Goal: Task Accomplishment & Management: Complete application form

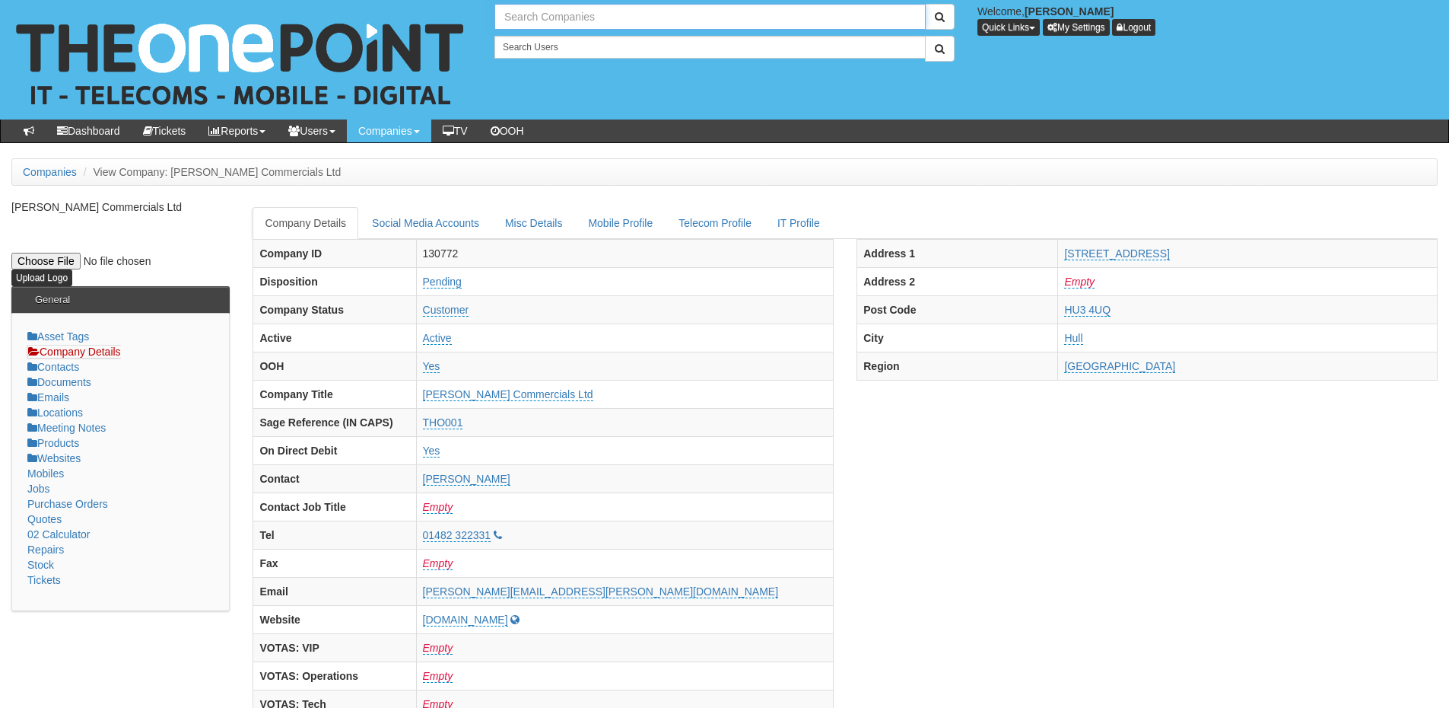
click at [550, 24] on input "text" at bounding box center [710, 17] width 431 height 26
type input "Search Companies"
click at [542, 9] on input "text" at bounding box center [710, 17] width 431 height 26
click at [546, 43] on link "ICONINC LLP" at bounding box center [710, 42] width 428 height 22
type input "ICONINC LLP"
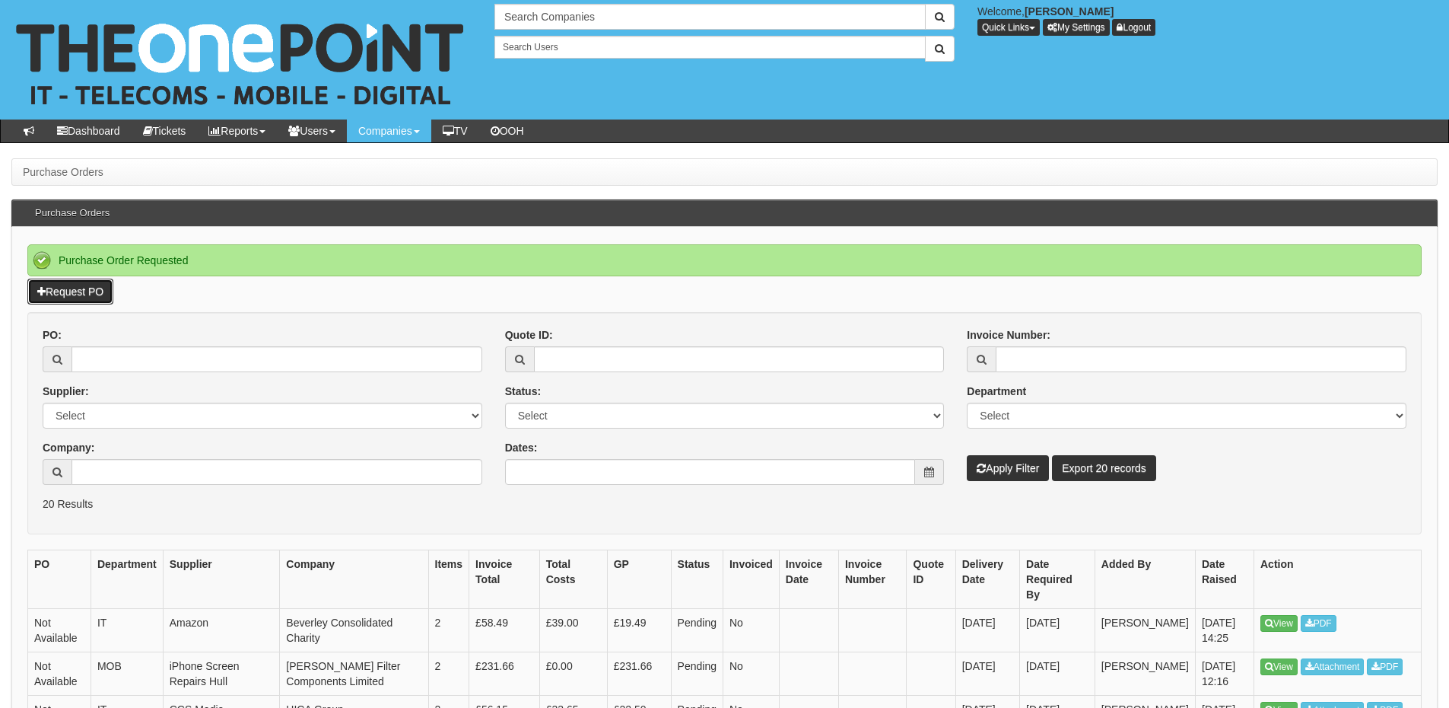
click at [76, 301] on link "Request PO" at bounding box center [70, 291] width 86 height 26
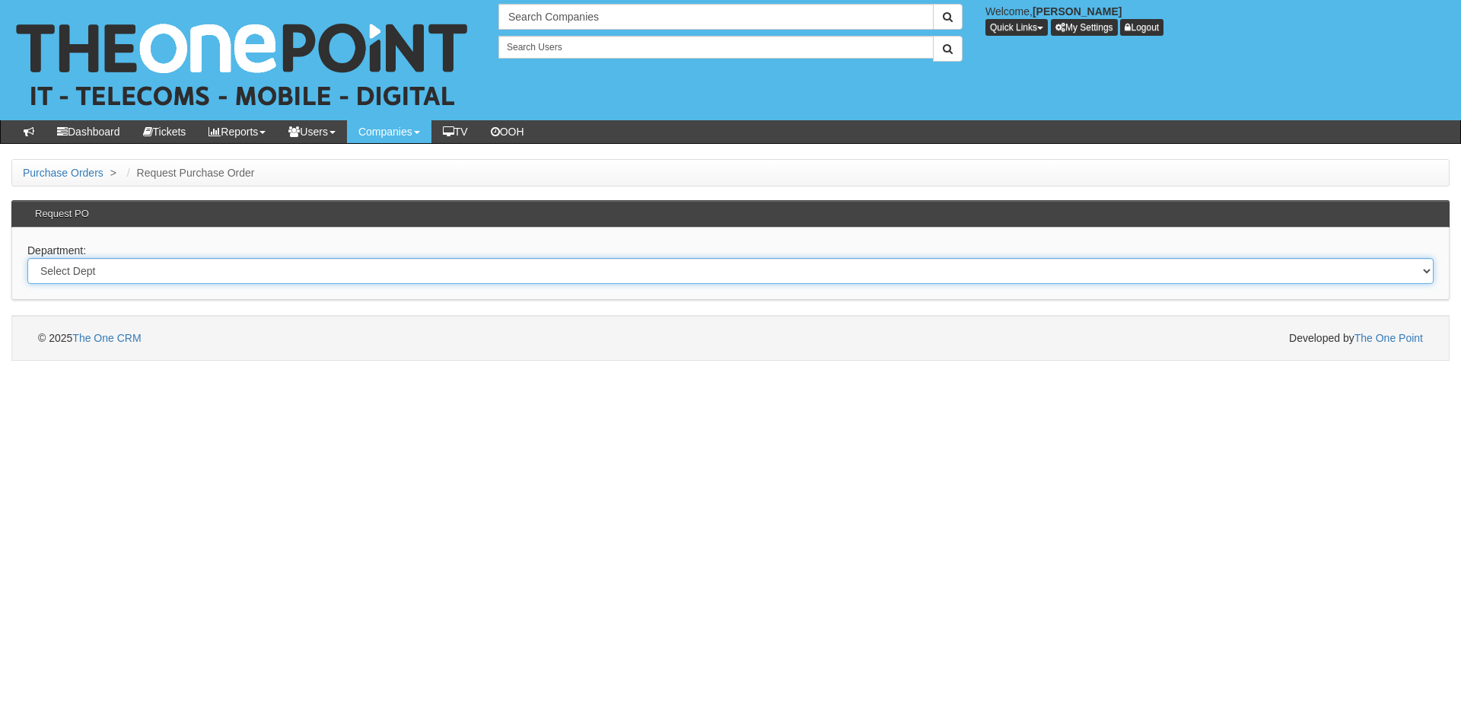
click at [163, 272] on select "Select Dept Digital Internal IT Mobiles Marketing Telecoms" at bounding box center [730, 271] width 1406 height 26
select select "?pipeID=&dept=IT"
click at [27, 258] on select "Select Dept Digital Internal IT Mobiles Marketing Telecoms" at bounding box center [730, 271] width 1406 height 26
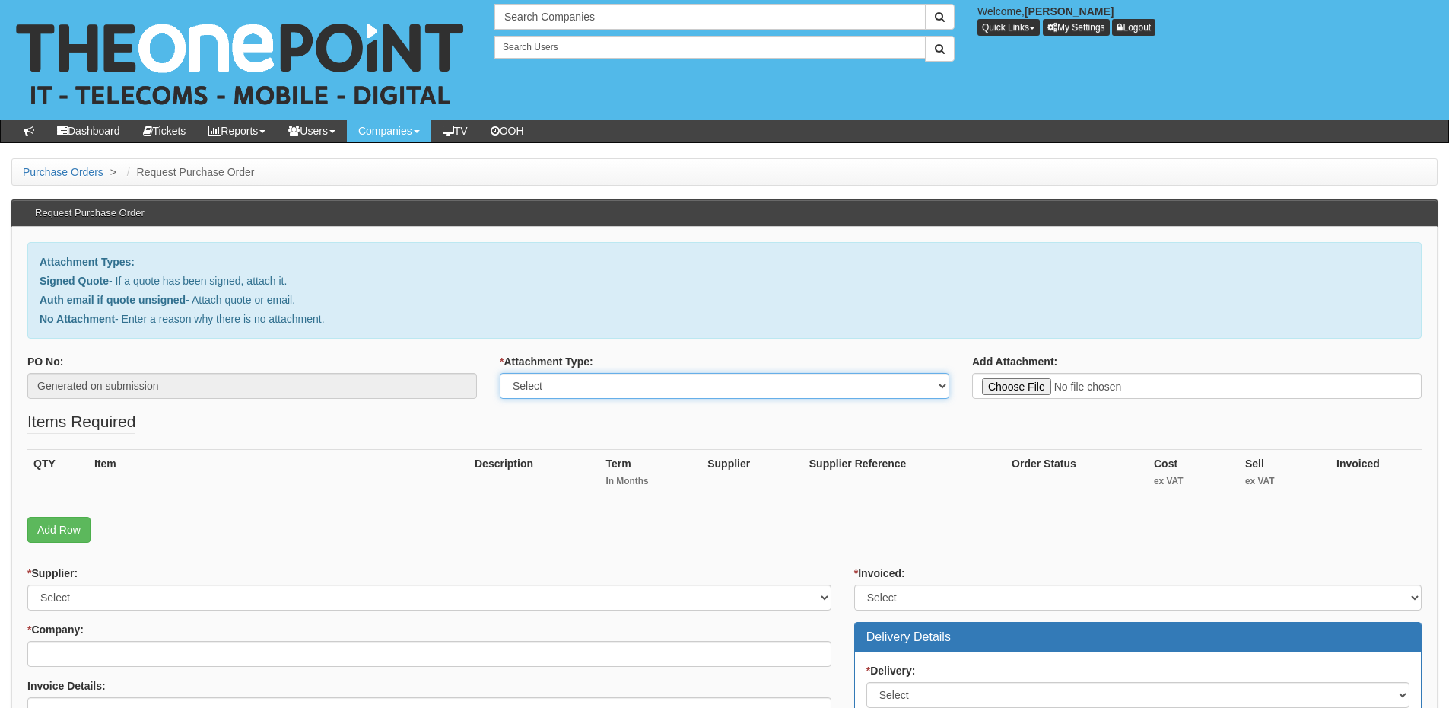
drag, startPoint x: 542, startPoint y: 384, endPoint x: 547, endPoint y: 398, distance: 14.7
click at [542, 384] on select "Select Signed Quote Auth email with quote if unsigned No Attachment" at bounding box center [725, 386] width 450 height 26
select select "Signed Quote"
click at [500, 373] on select "Select Signed Quote Auth email with quote if unsigned No Attachment" at bounding box center [725, 386] width 450 height 26
type input "C:\fakepath\Thompson Commercials - James Swaby New Laptop.pdf"
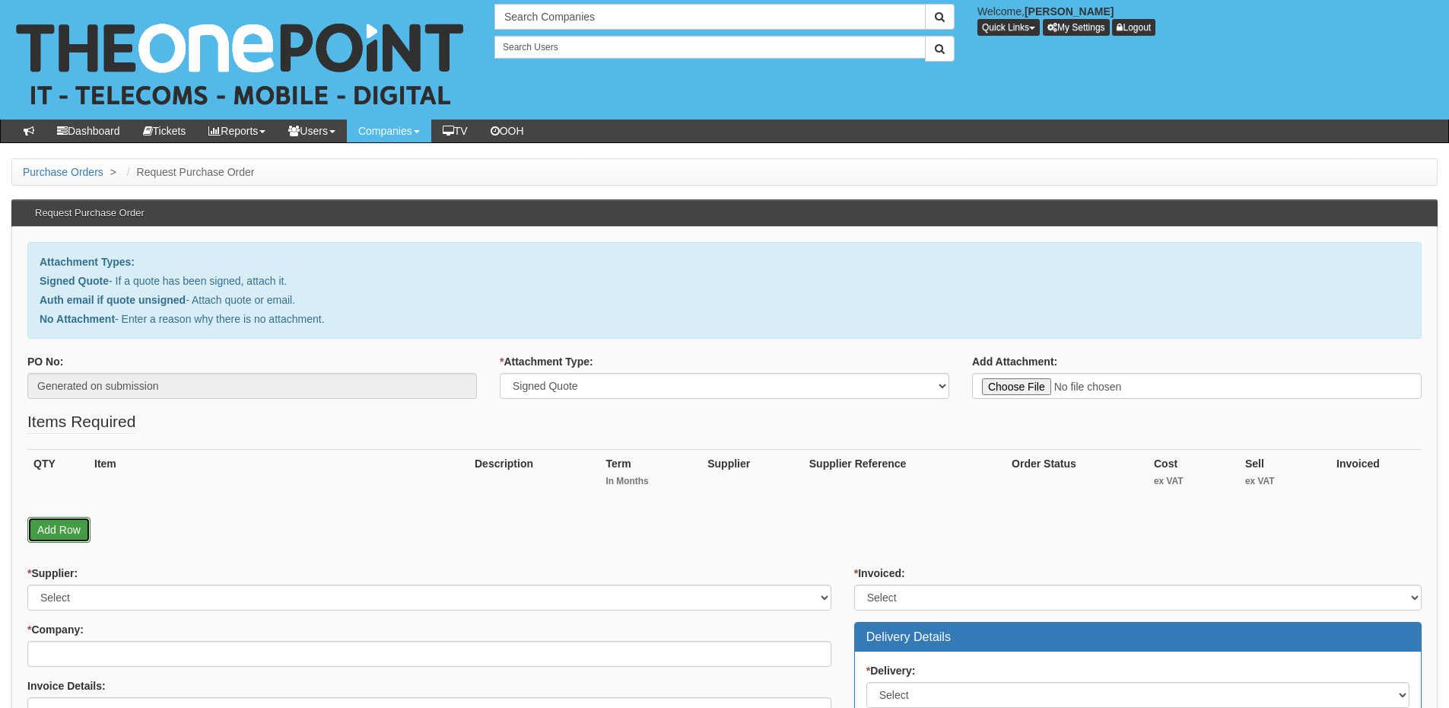
click at [56, 530] on link "Add Row" at bounding box center [58, 530] width 63 height 26
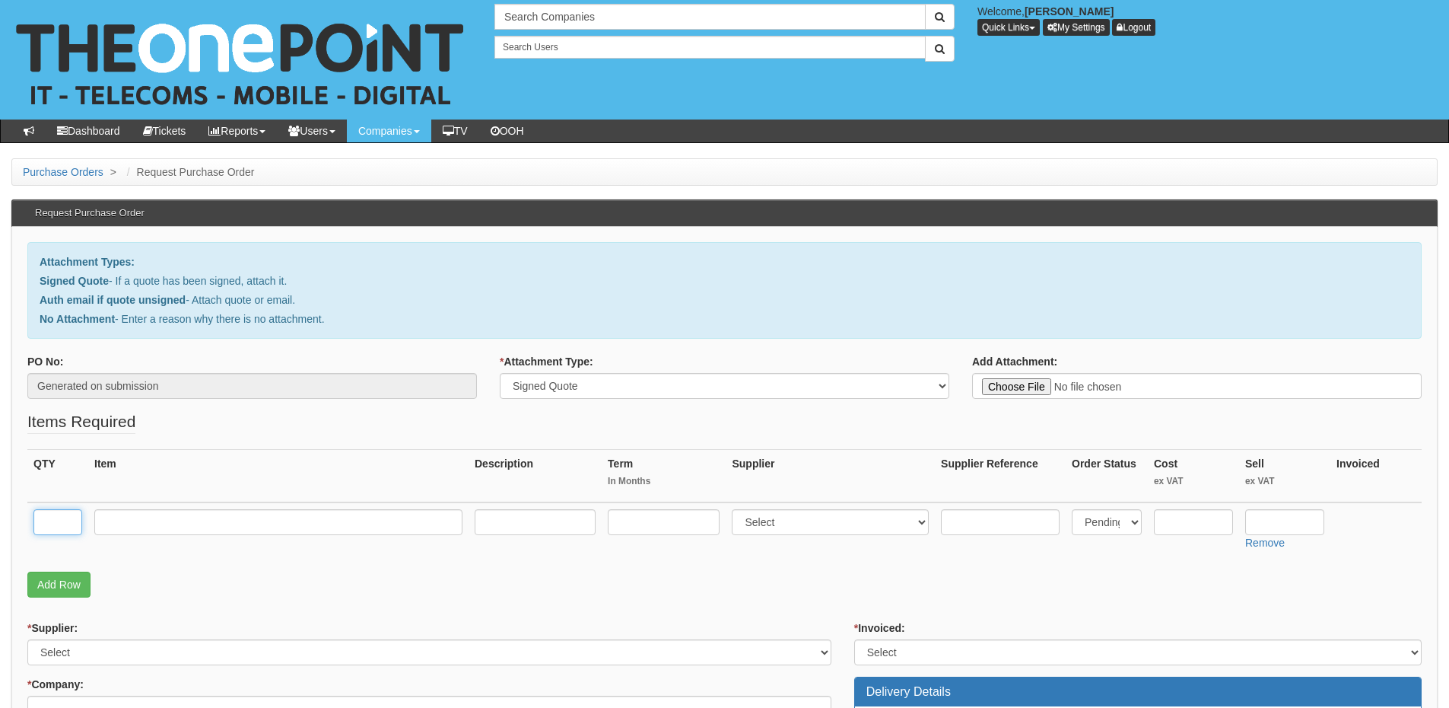
click at [53, 530] on input "text" at bounding box center [57, 522] width 49 height 26
type input "1"
click at [62, 597] on fieldset "Items Required QTY Item Description Term In Months Supplier Supplier Reference …" at bounding box center [724, 507] width 1395 height 195
click at [61, 590] on link "Add Row" at bounding box center [58, 584] width 63 height 26
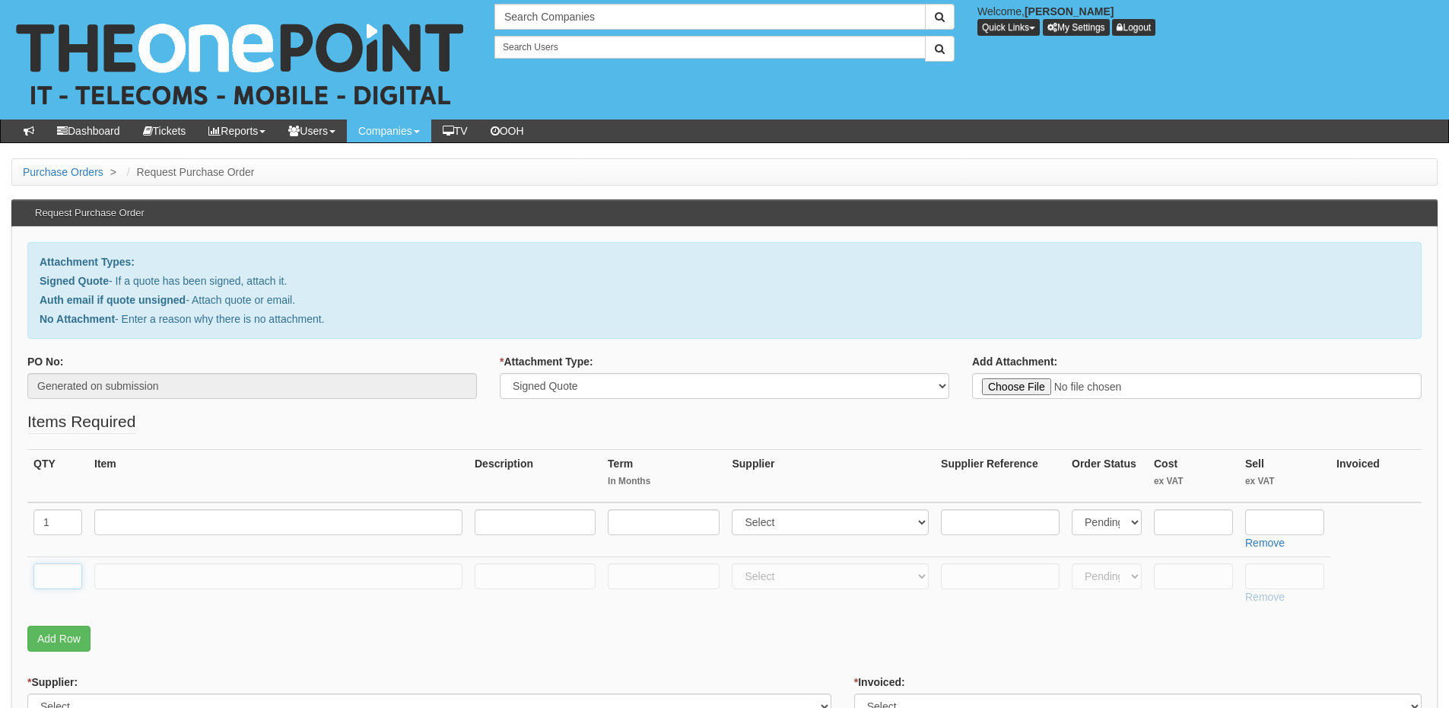
click at [59, 577] on input "text" at bounding box center [57, 576] width 49 height 26
type input "1"
click at [126, 576] on input "text" at bounding box center [278, 576] width 368 height 26
type input "Delivery"
click at [1277, 574] on input "text" at bounding box center [1285, 576] width 79 height 26
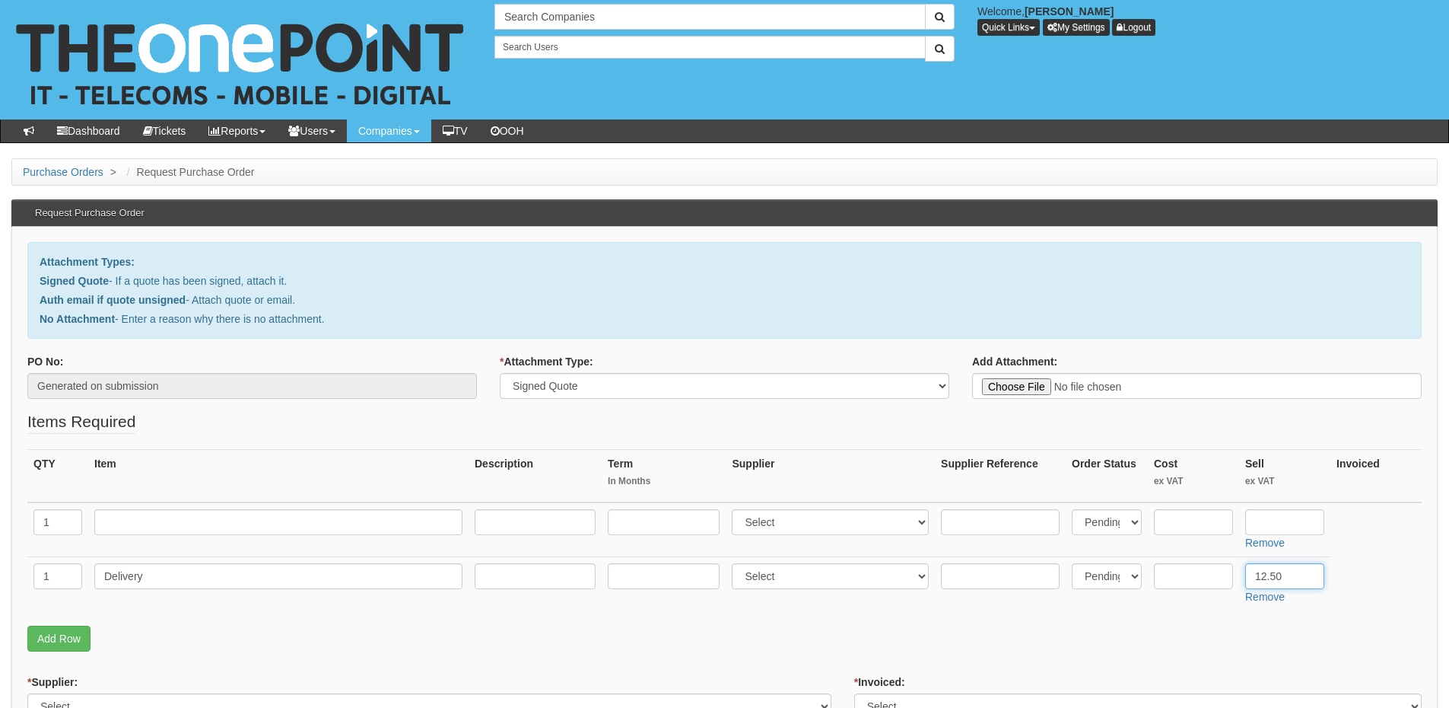
type input "12.50"
click at [235, 520] on input "text" at bounding box center [278, 522] width 368 height 26
paste input "Dell Latitude 9000 Series"
type input "Dell Latitude 9000 Series"
click at [756, 529] on select "Select 123 REG.co.uk 1Password 3 4Gon AA Jones Electric Ltd Abzorb Access Group…" at bounding box center [830, 522] width 197 height 26
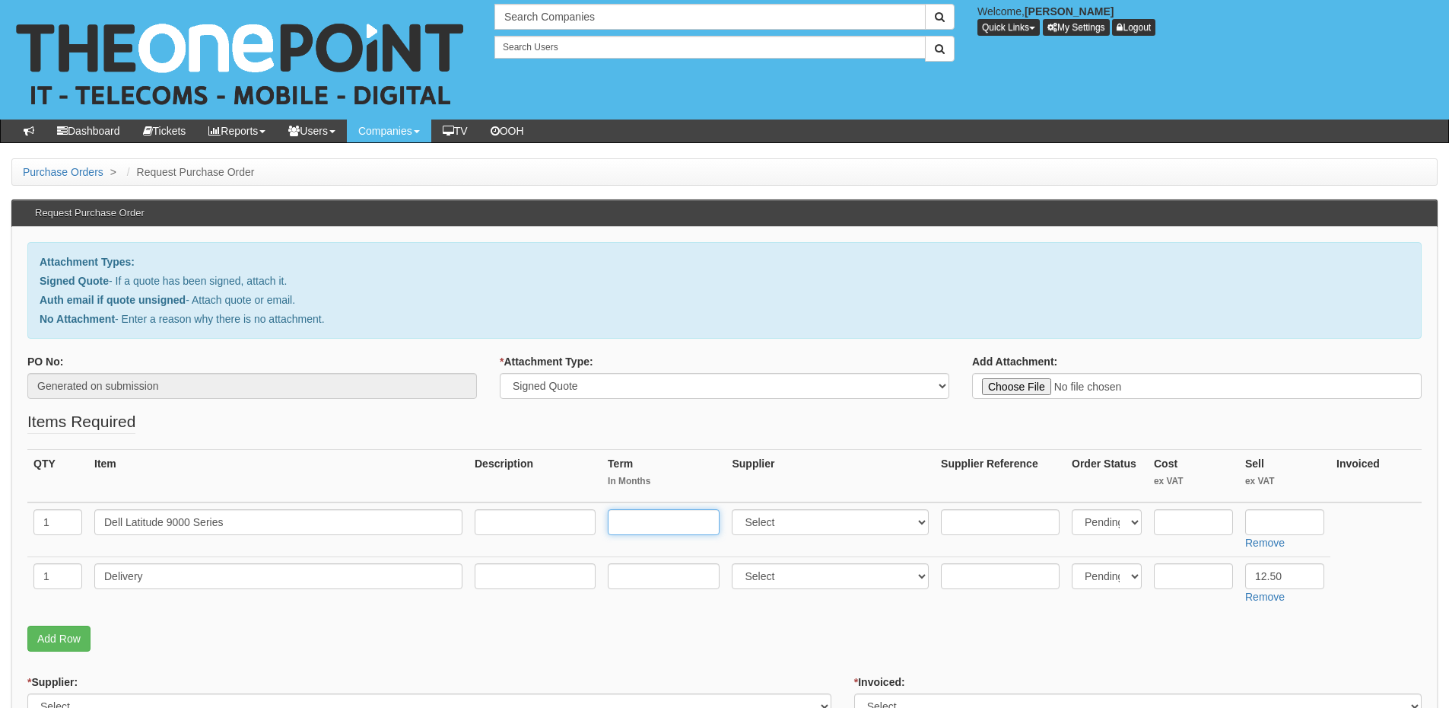
click at [675, 520] on input "text" at bounding box center [664, 522] width 112 height 26
click at [959, 520] on input "text" at bounding box center [1000, 522] width 119 height 26
paste input "10395188"
type input "10395188"
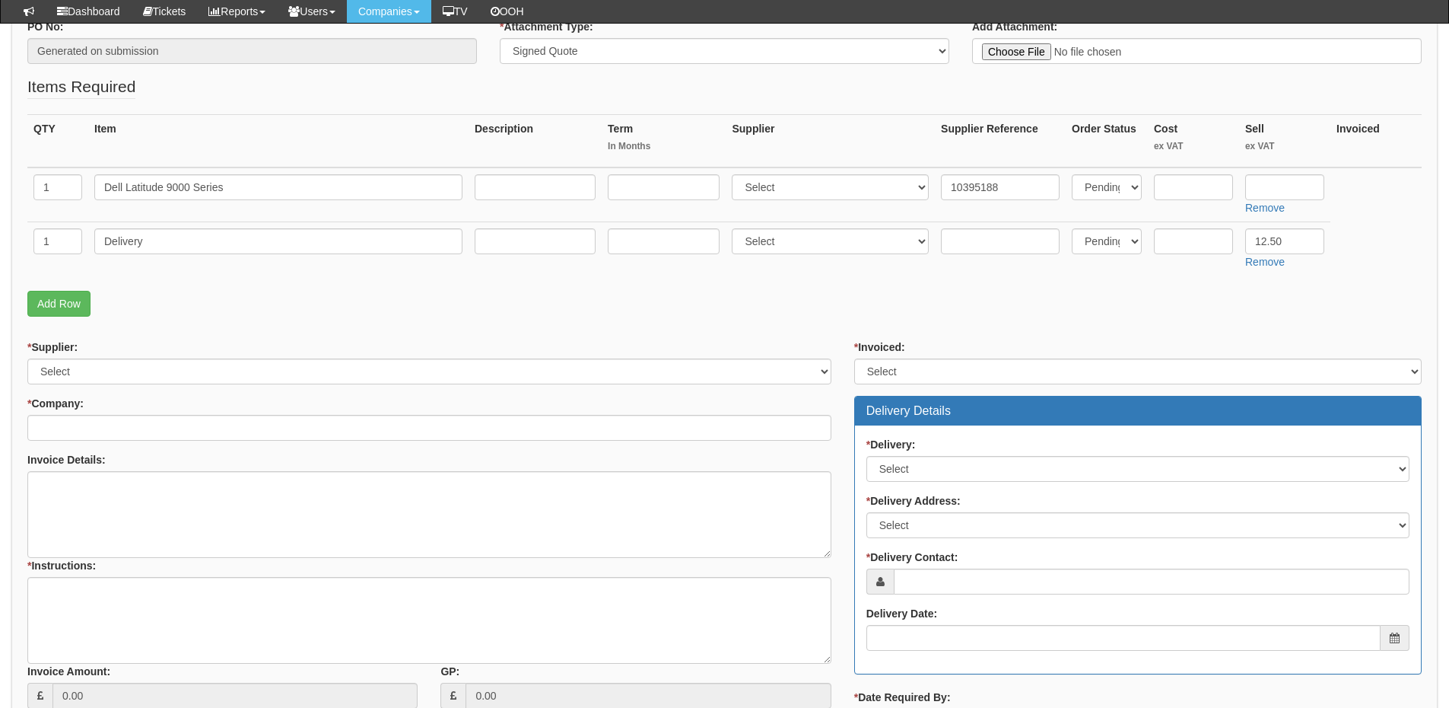
scroll to position [304, 0]
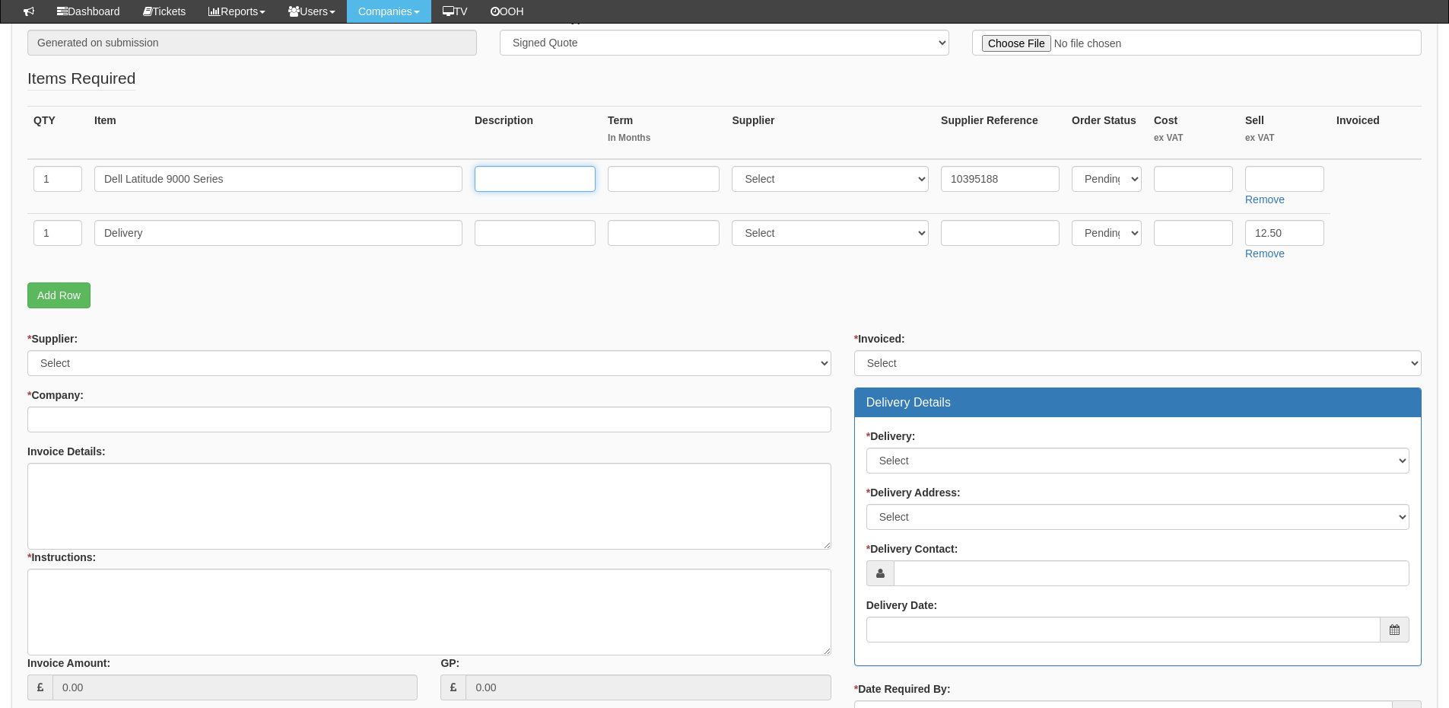
click at [532, 184] on input "text" at bounding box center [535, 179] width 121 height 26
paste input "https://intouch.tdsynnex.com/InTouch/MVC/Product/ProductDetails?productId=10395…"
type input "https://intouch.tdsynnex.com/InTouch/MVC/Product/ProductDetails?productId=10395…"
click at [1179, 181] on input "text" at bounding box center [1193, 179] width 79 height 26
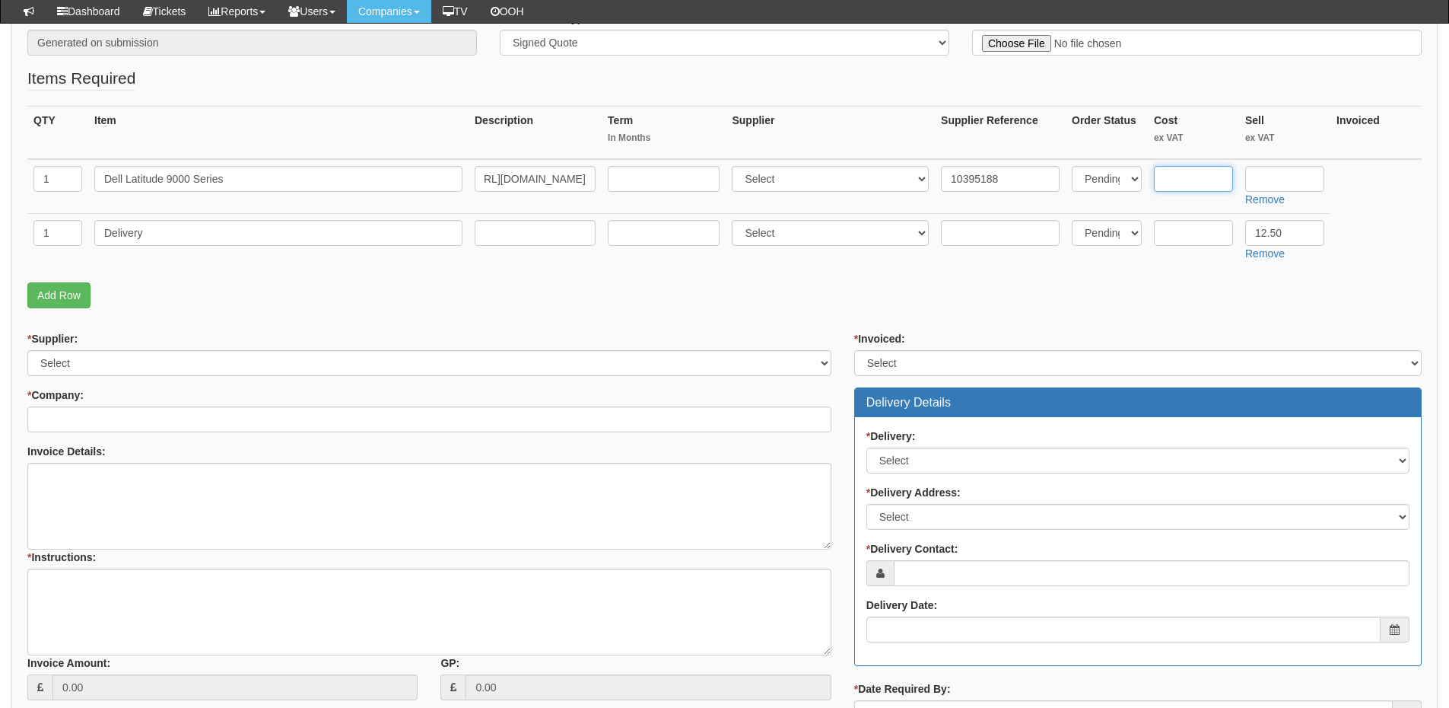
scroll to position [0, 0]
type input "1625.28"
click at [1280, 176] on input "text" at bounding box center [1285, 179] width 79 height 26
click at [1260, 182] on input "text" at bounding box center [1285, 179] width 79 height 26
paste input "1,685.28"
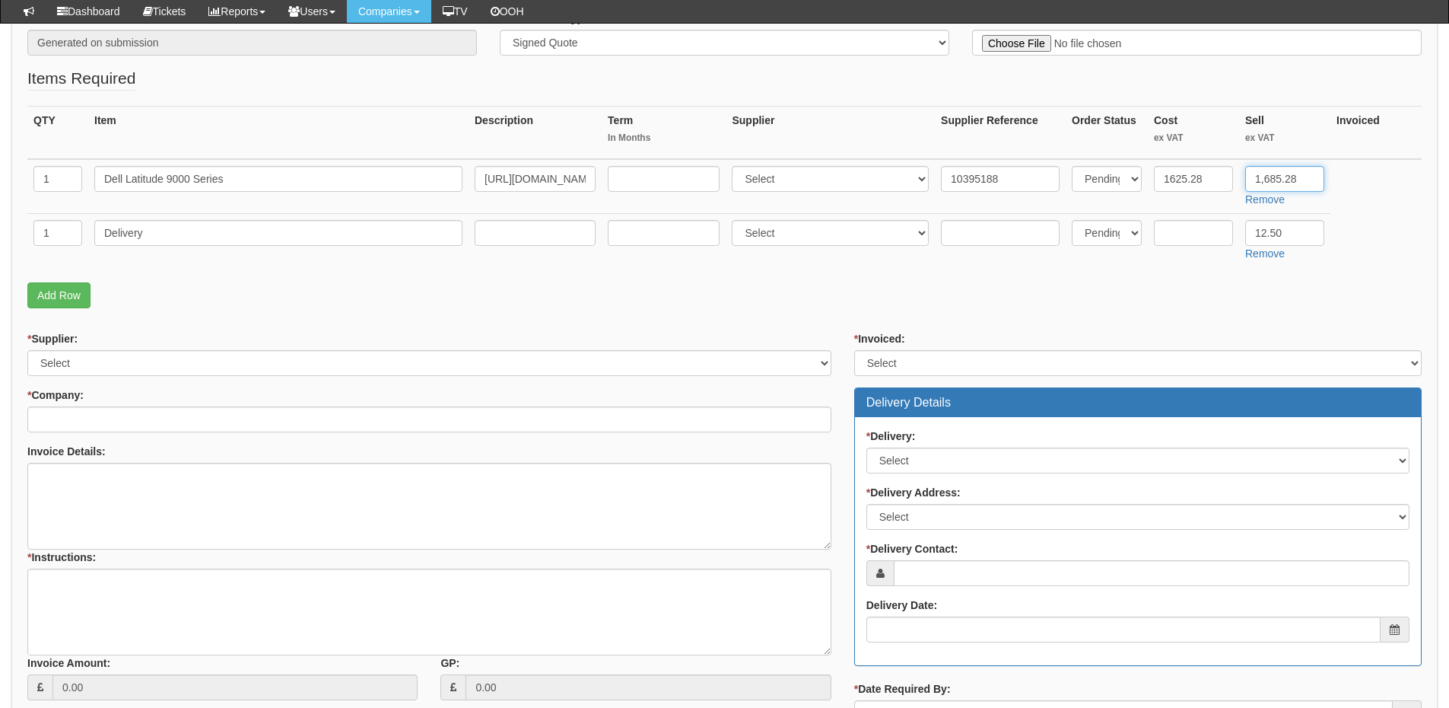
click at [1264, 180] on input "1,685.28" at bounding box center [1285, 179] width 79 height 26
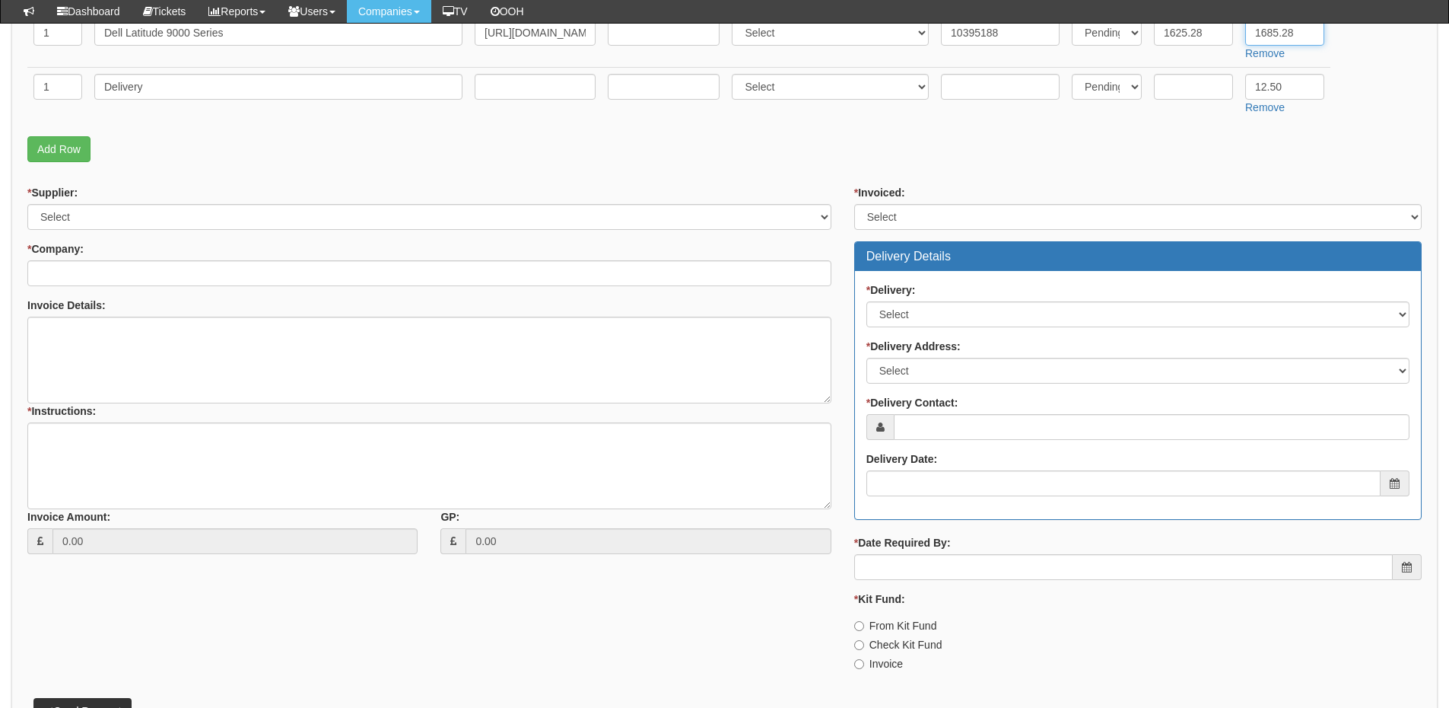
scroll to position [457, 0]
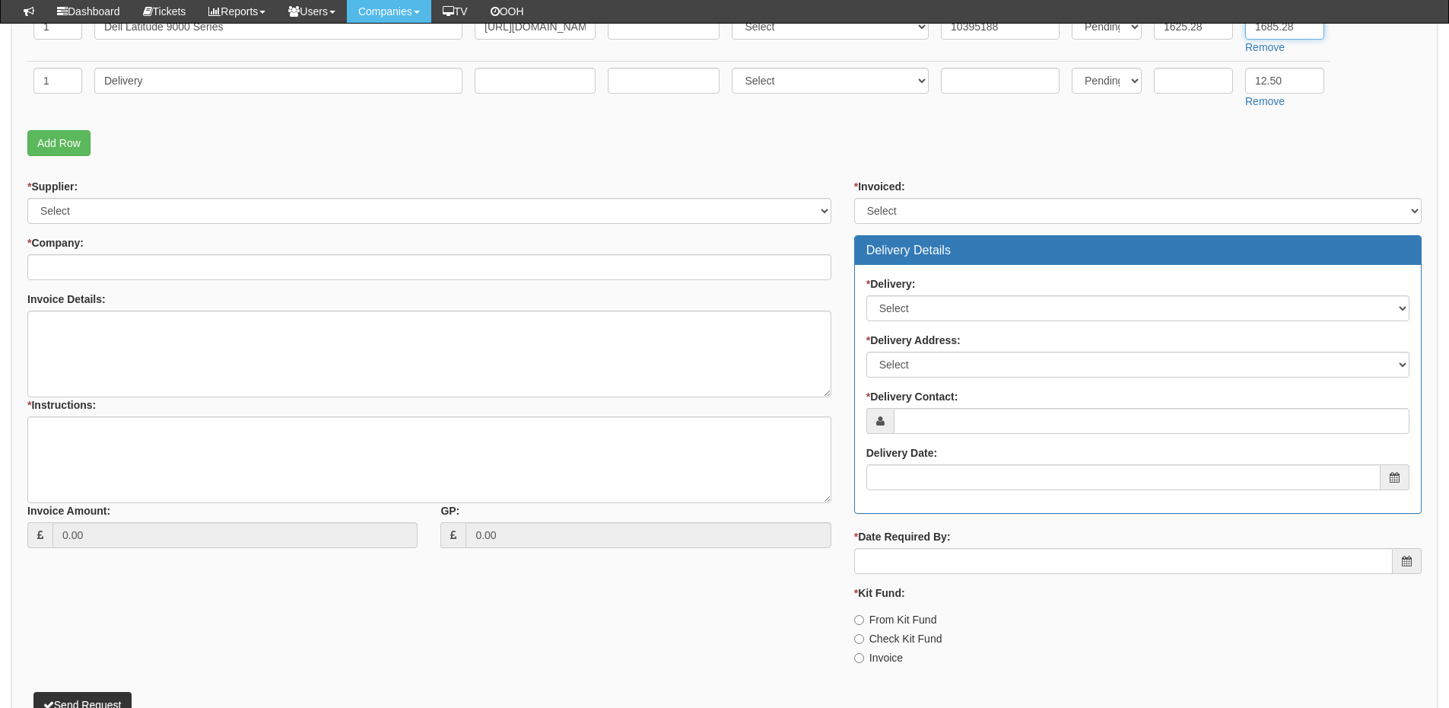
type input "1685.28"
click at [100, 217] on select "Select 123 REG.co.uk 1Password 3 4Gon AA Jones Electric Ltd Abzorb Access Group…" at bounding box center [429, 211] width 804 height 26
select select "19"
click at [27, 198] on select "Select 123 REG.co.uk 1Password 3 4Gon AA Jones Electric Ltd Abzorb Access Group…" at bounding box center [429, 211] width 804 height 26
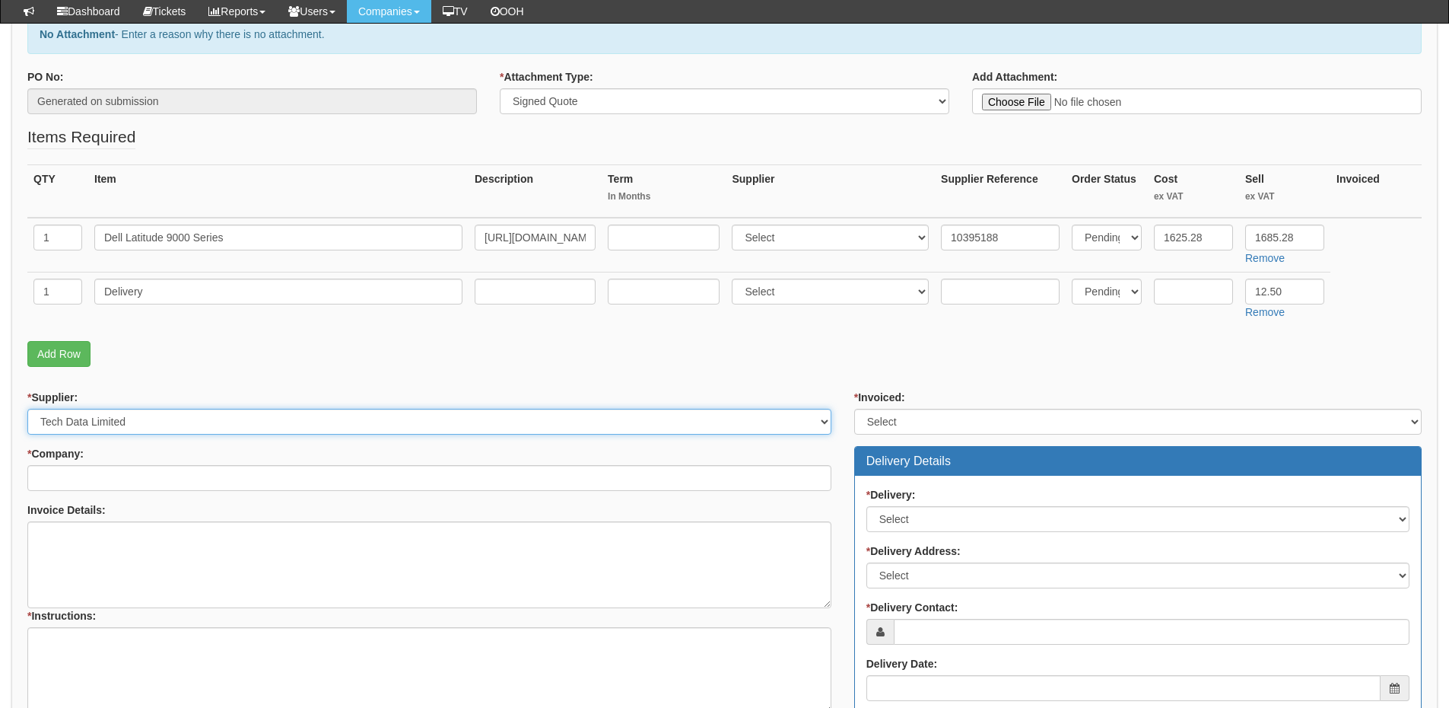
scroll to position [228, 0]
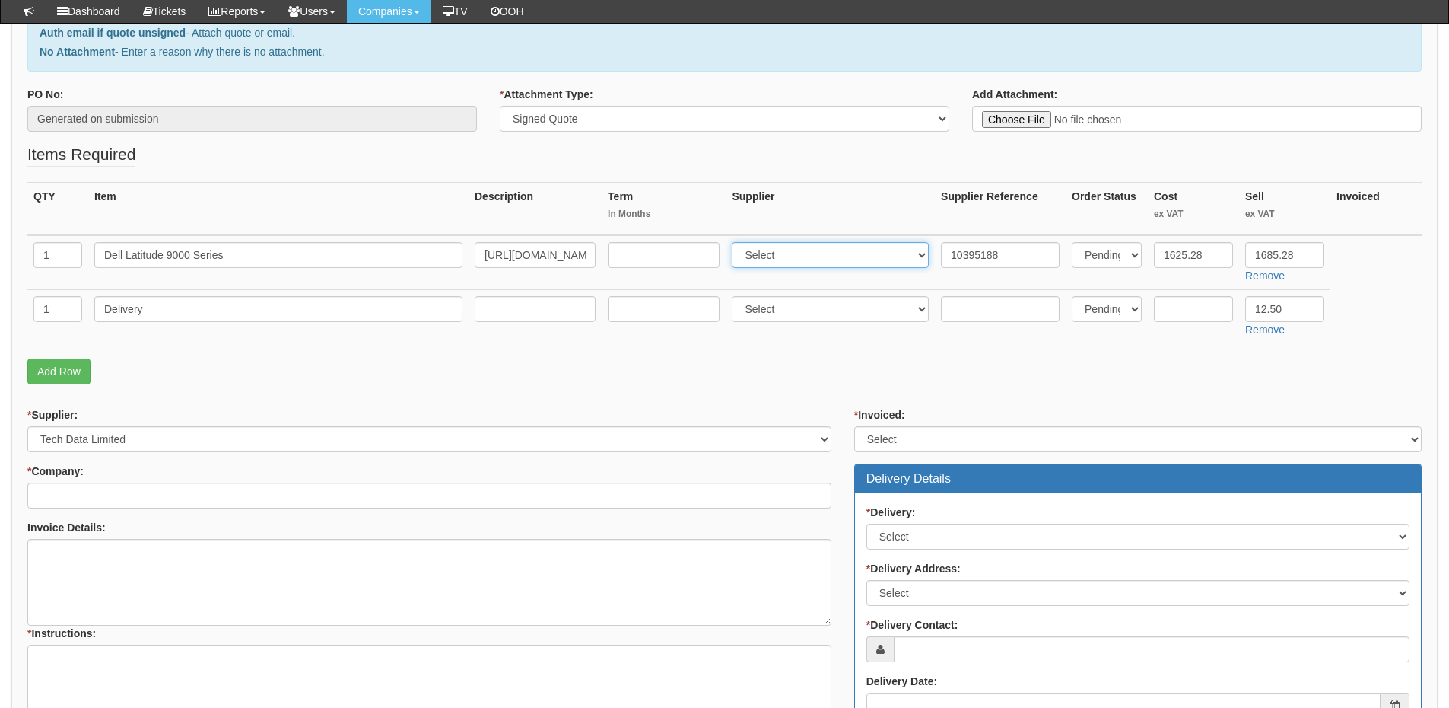
click at [782, 247] on select "Select 123 REG.co.uk 1Password 3 4Gon AA Jones Electric Ltd Abzorb Access Group…" at bounding box center [830, 255] width 197 height 26
select select "19"
click at [736, 242] on select "Select 123 REG.co.uk 1Password 3 4Gon AA Jones Electric Ltd Abzorb Access Group…" at bounding box center [830, 255] width 197 height 26
click at [180, 493] on input "* Company:" at bounding box center [429, 495] width 804 height 26
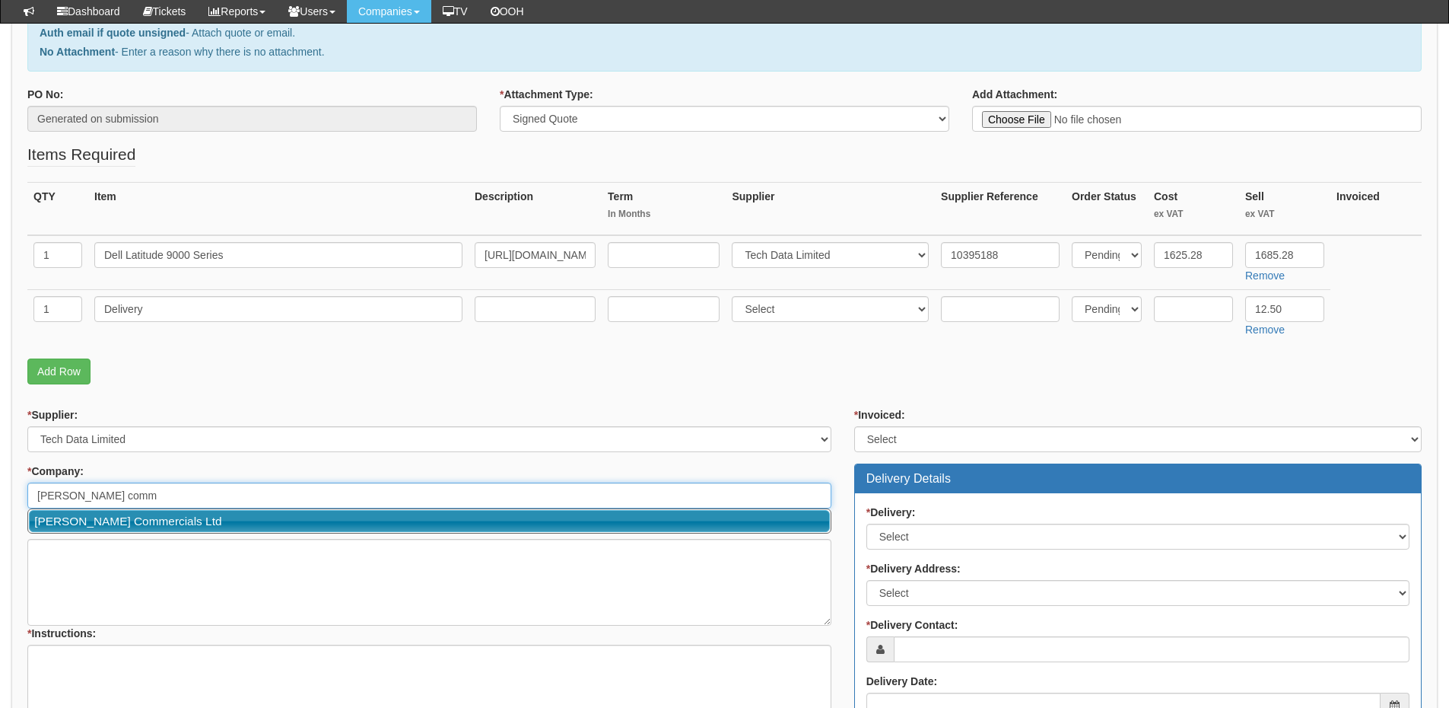
click at [154, 520] on link "Thompson Commercials Ltd" at bounding box center [429, 521] width 801 height 22
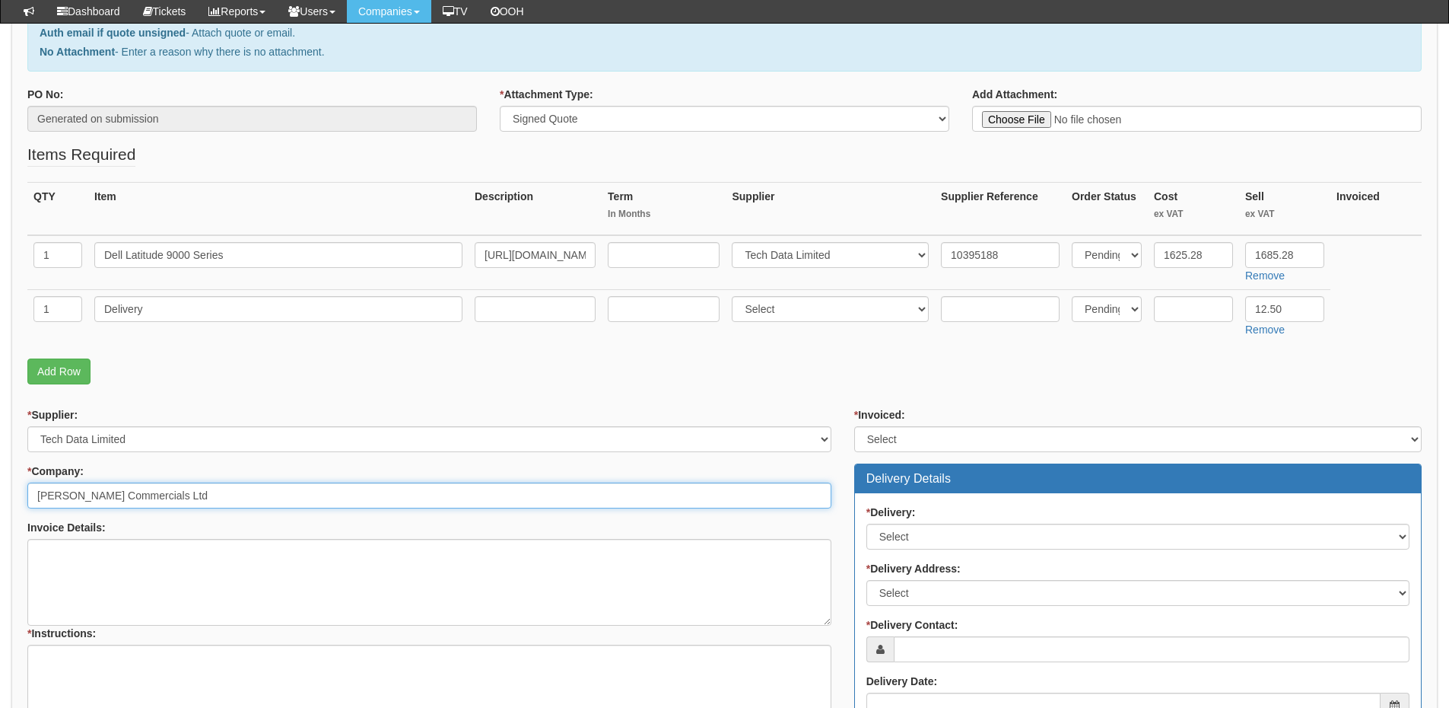
type input "Thompson Commercials Ltd"
click at [888, 435] on select "Select Yes No N/A STB (part of order)" at bounding box center [1138, 439] width 568 height 26
select select "2"
click at [854, 426] on select "Select Yes No N/A STB (part of order)" at bounding box center [1138, 439] width 568 height 26
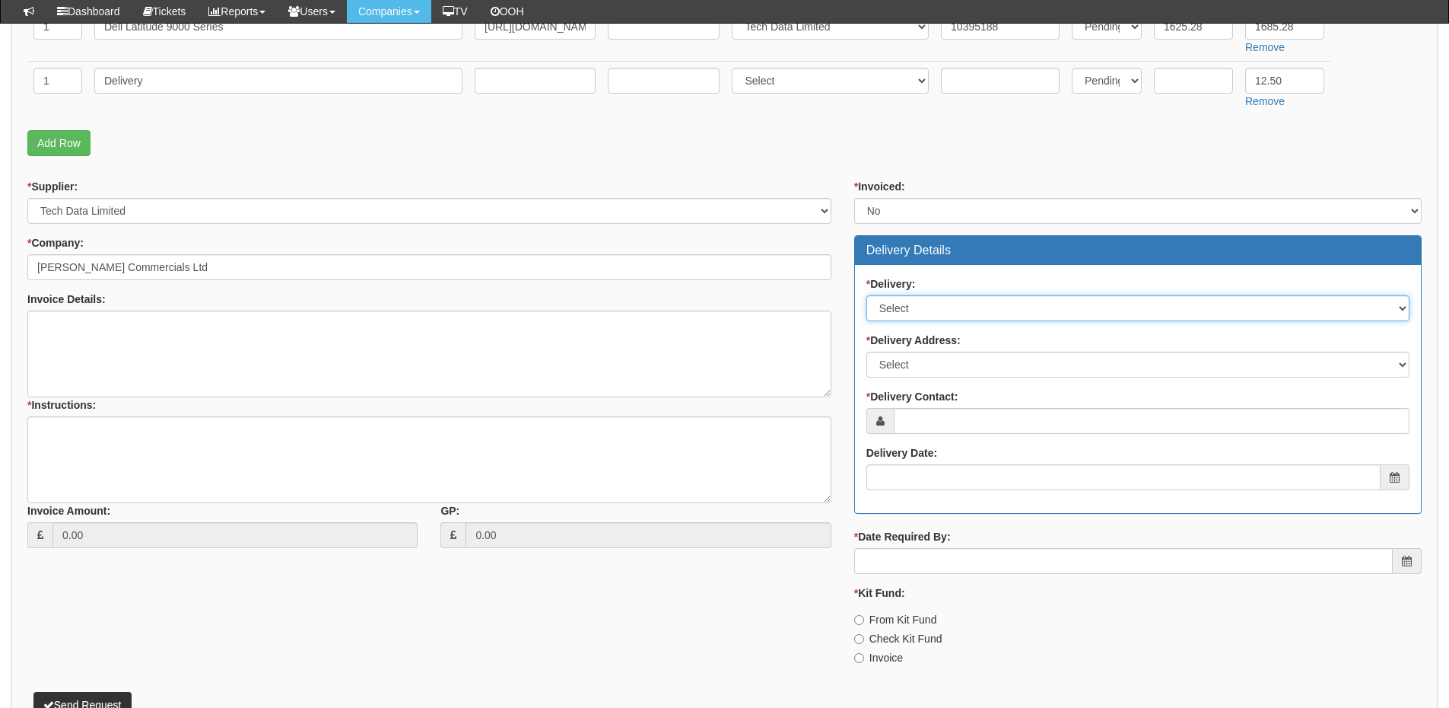
click at [932, 316] on select "Select No Not Applicable Yes" at bounding box center [1138, 308] width 543 height 26
select select "1"
click at [867, 295] on select "Select No Not Applicable Yes" at bounding box center [1138, 308] width 543 height 26
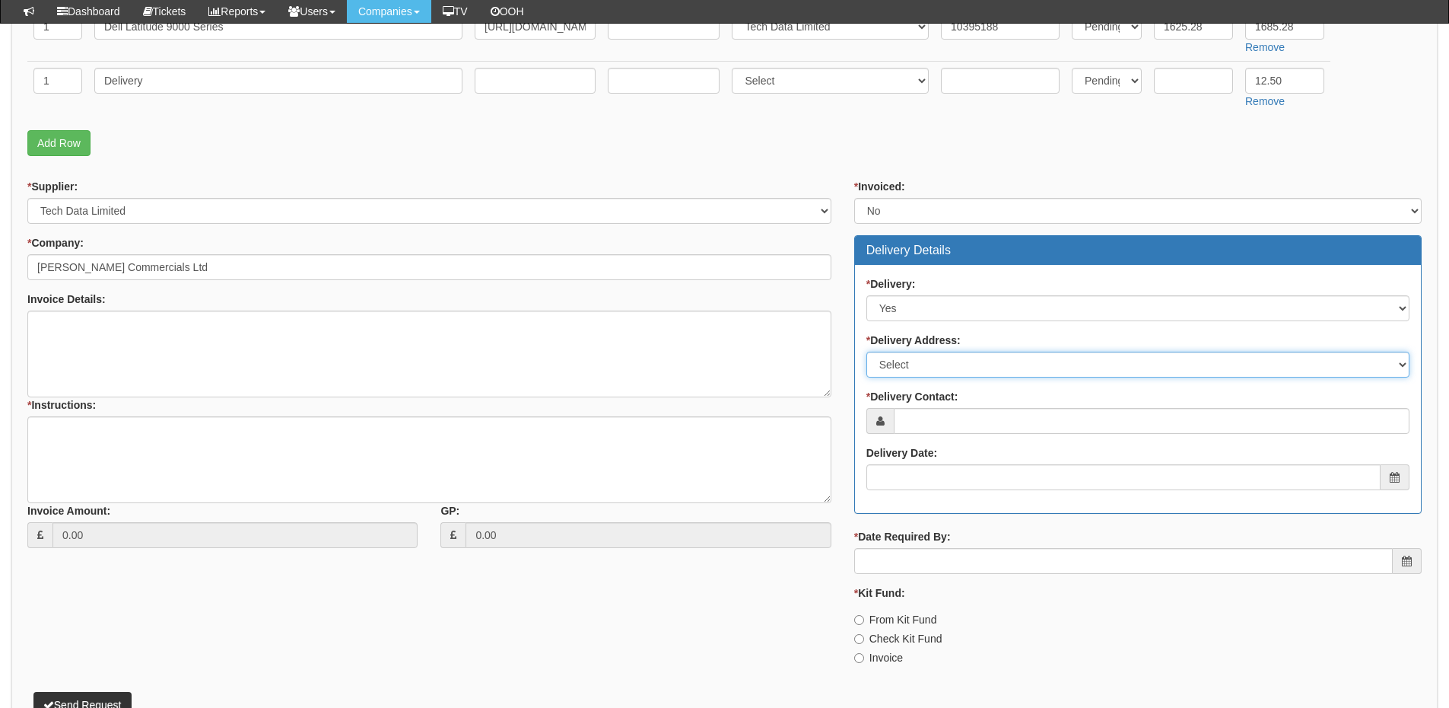
click at [930, 368] on select "Select Not Applicable Main Address - HU3 4UQ Other" at bounding box center [1138, 365] width 543 height 26
select select "other"
click at [867, 352] on select "Select Not Applicable Main Address - HU3 4UQ Other" at bounding box center [1138, 365] width 543 height 26
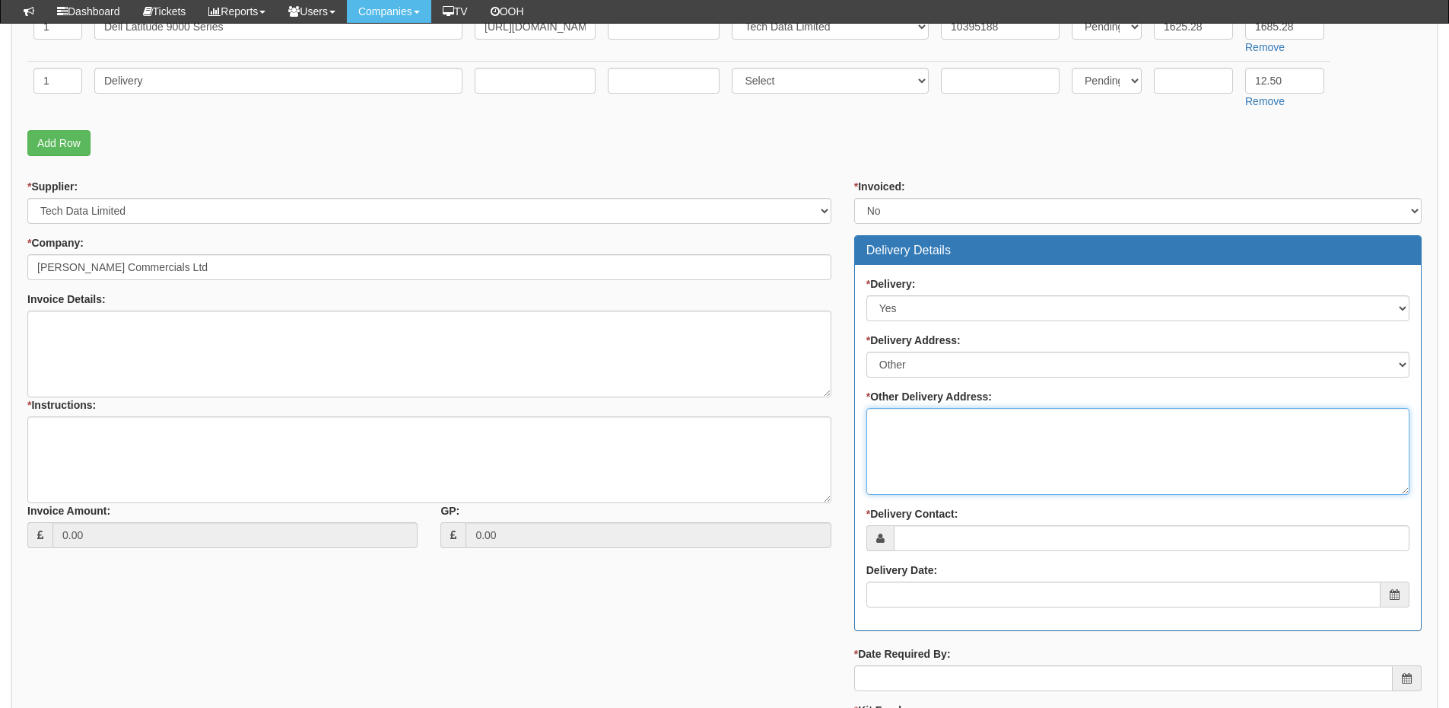
click at [918, 431] on textarea "* Other Delivery Address:" at bounding box center [1138, 451] width 543 height 87
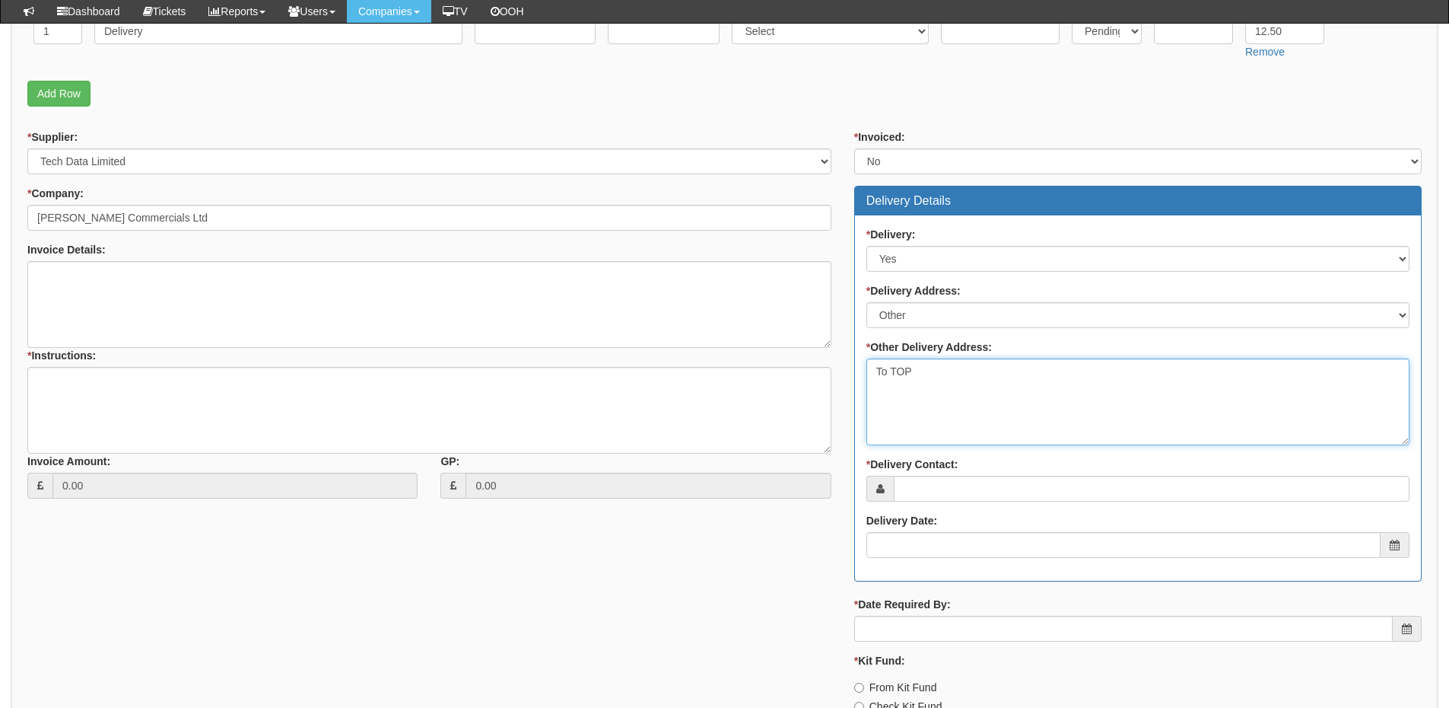
scroll to position [533, 0]
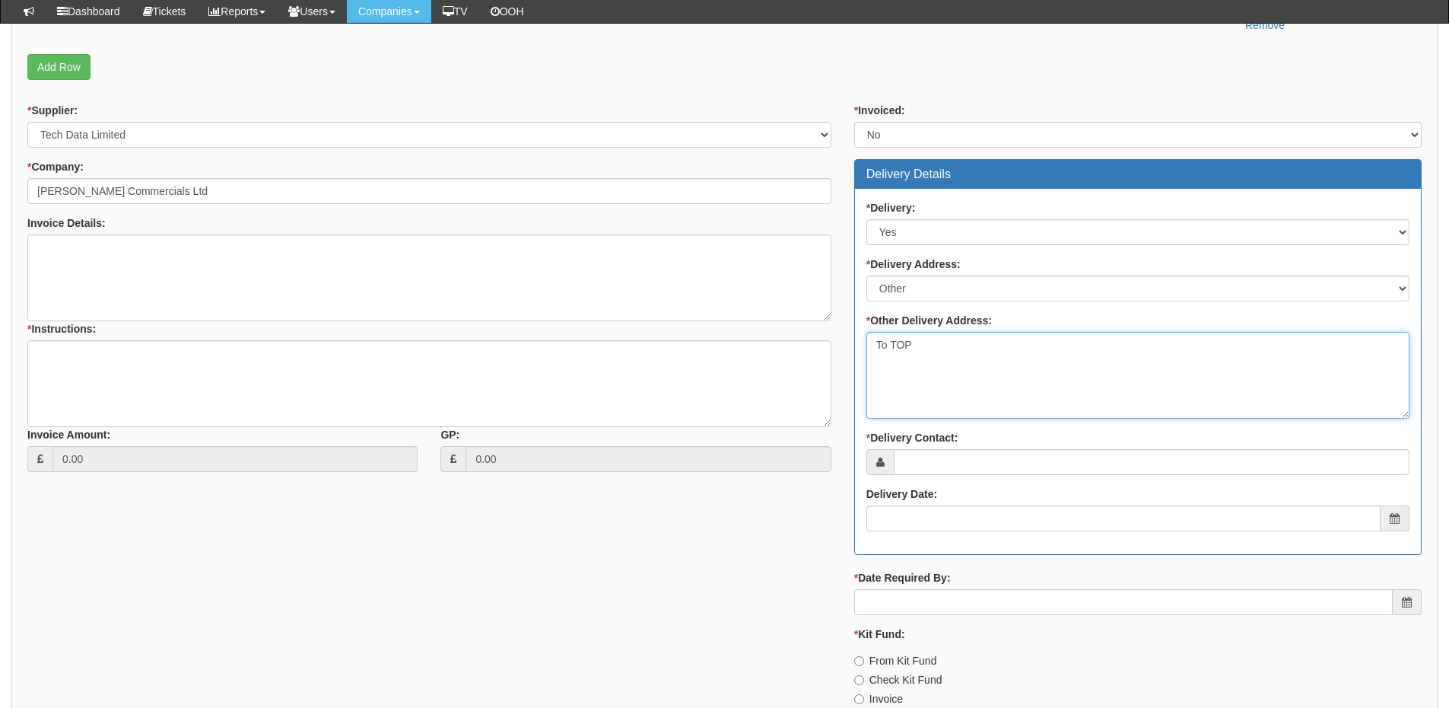
type textarea "To TOP"
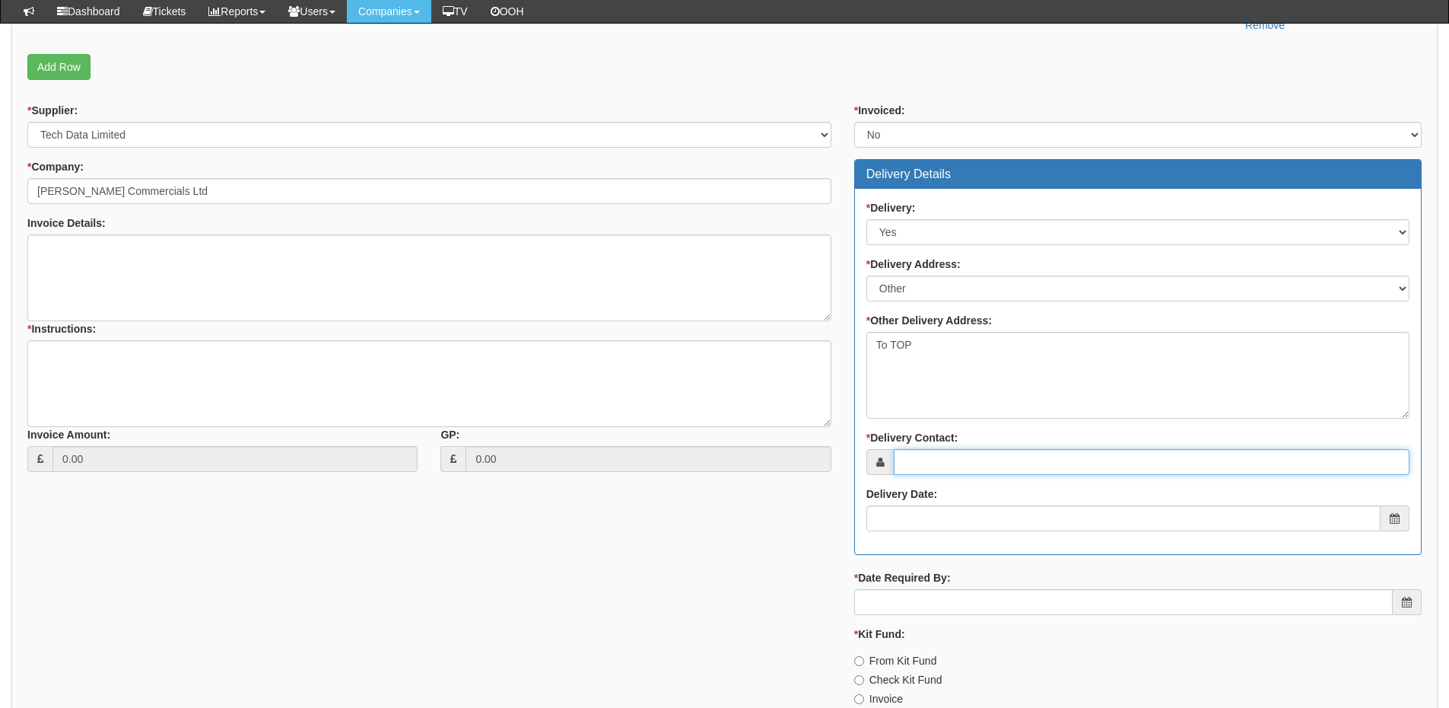
click at [924, 461] on input "* Delivery Contact:" at bounding box center [1152, 462] width 516 height 26
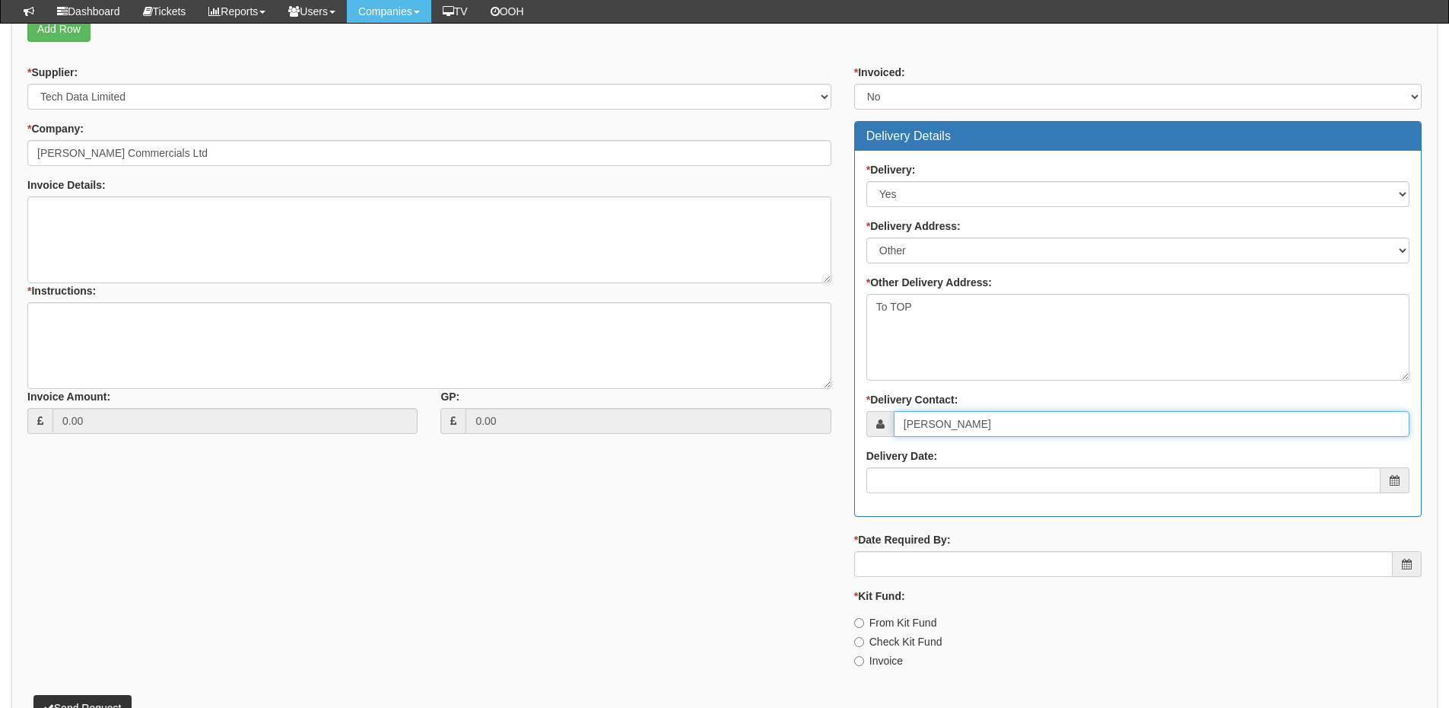
scroll to position [609, 0]
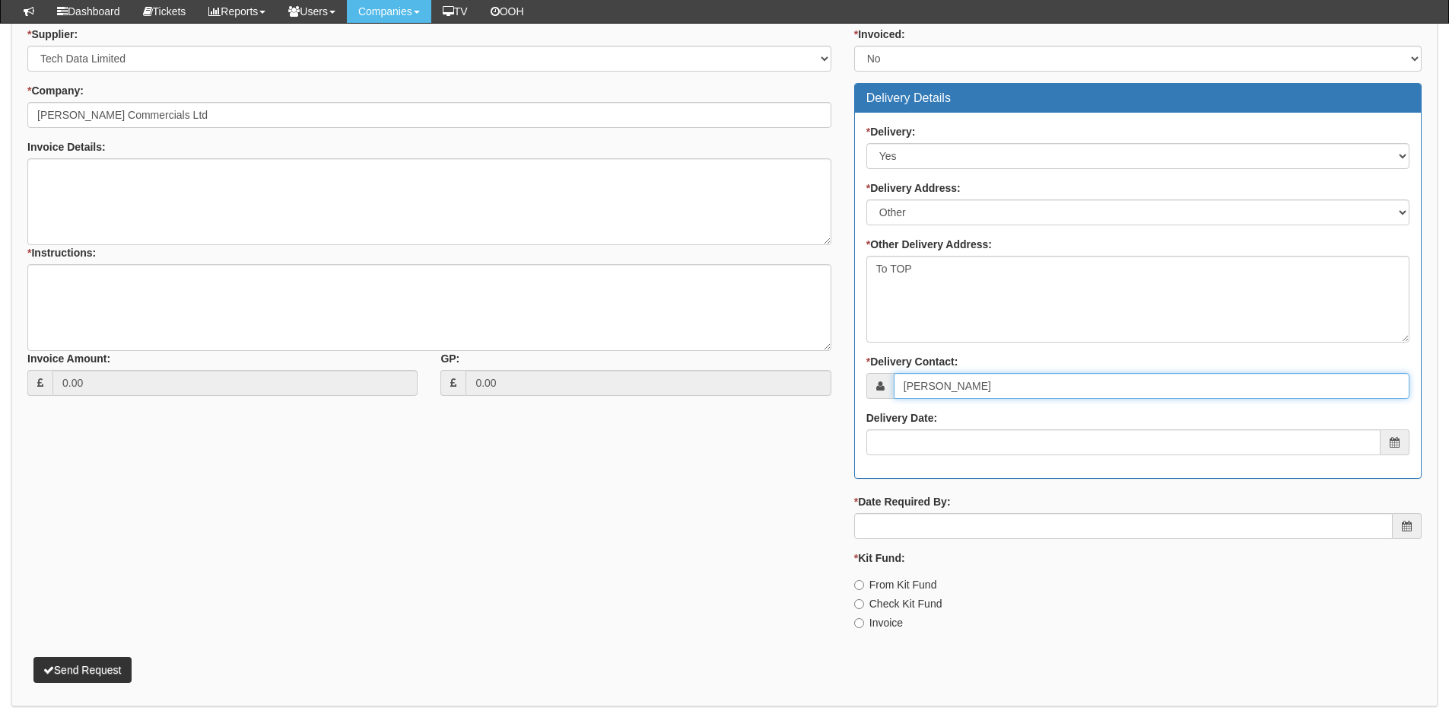
type input "James Swaby"
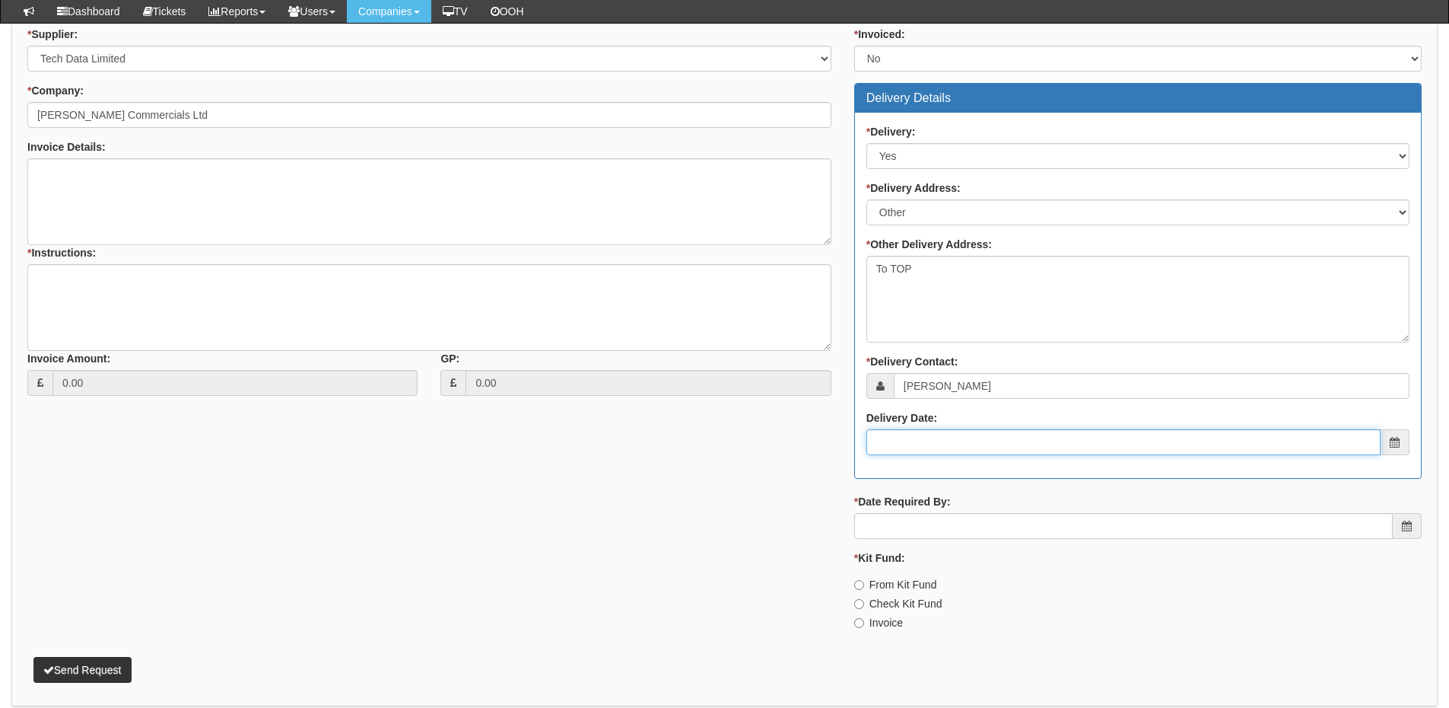
click at [937, 437] on input "Delivery Date:" at bounding box center [1124, 442] width 514 height 26
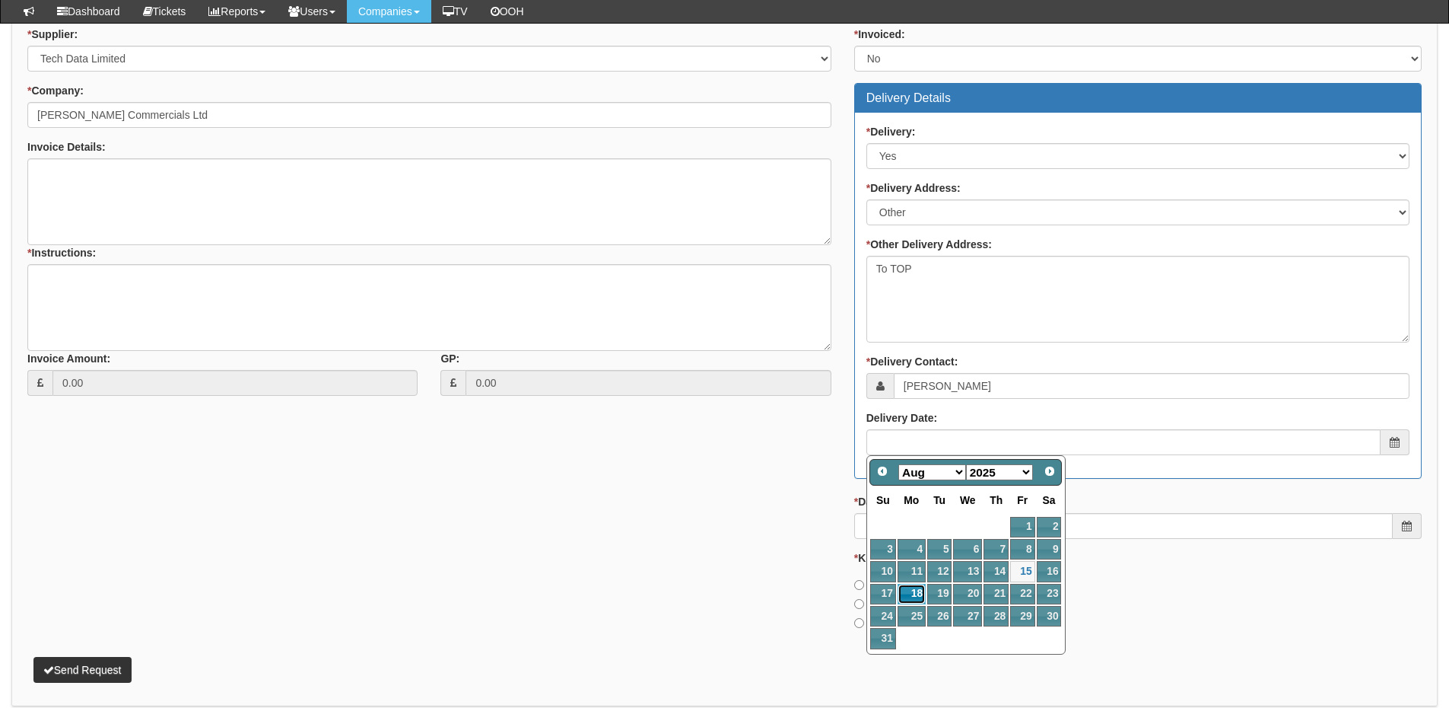
click at [920, 590] on link "18" at bounding box center [912, 594] width 28 height 21
type input "2025-08-18"
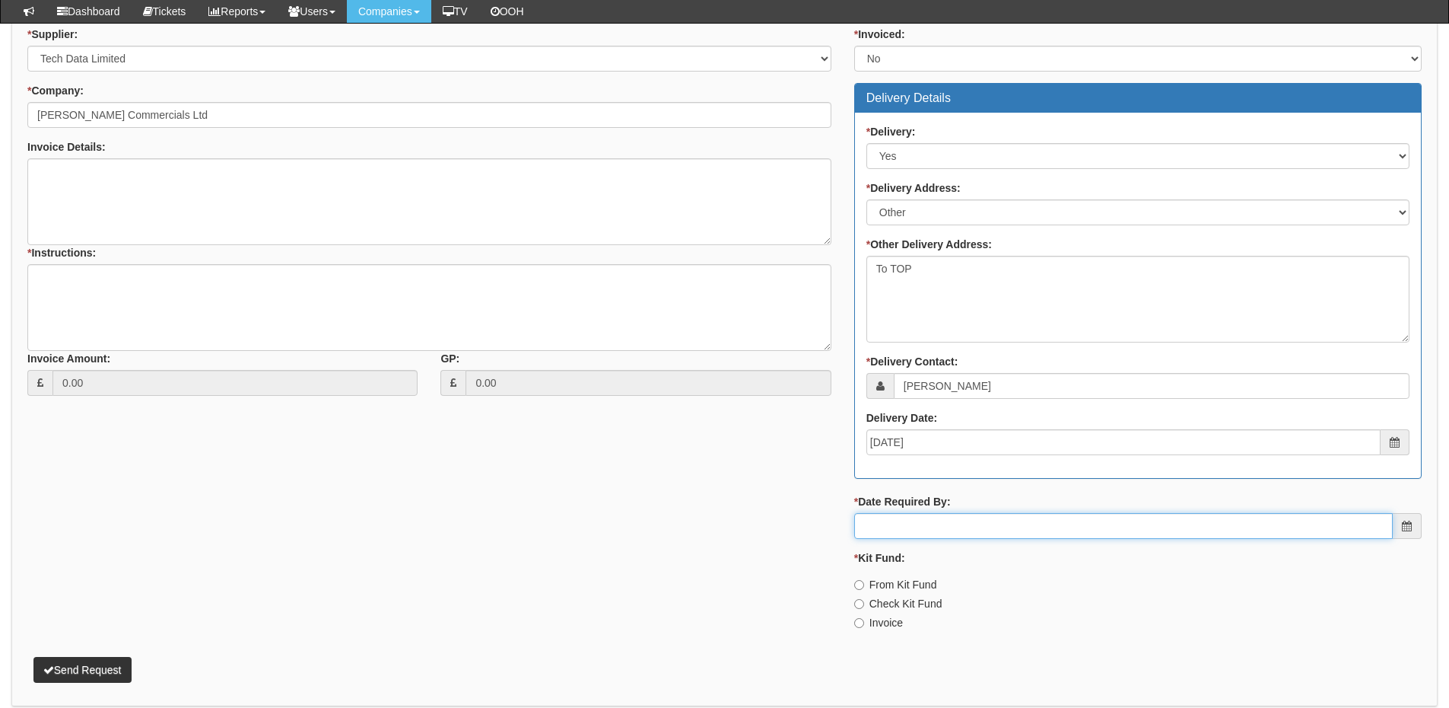
click at [916, 529] on input "* Date Required By:" at bounding box center [1123, 526] width 539 height 26
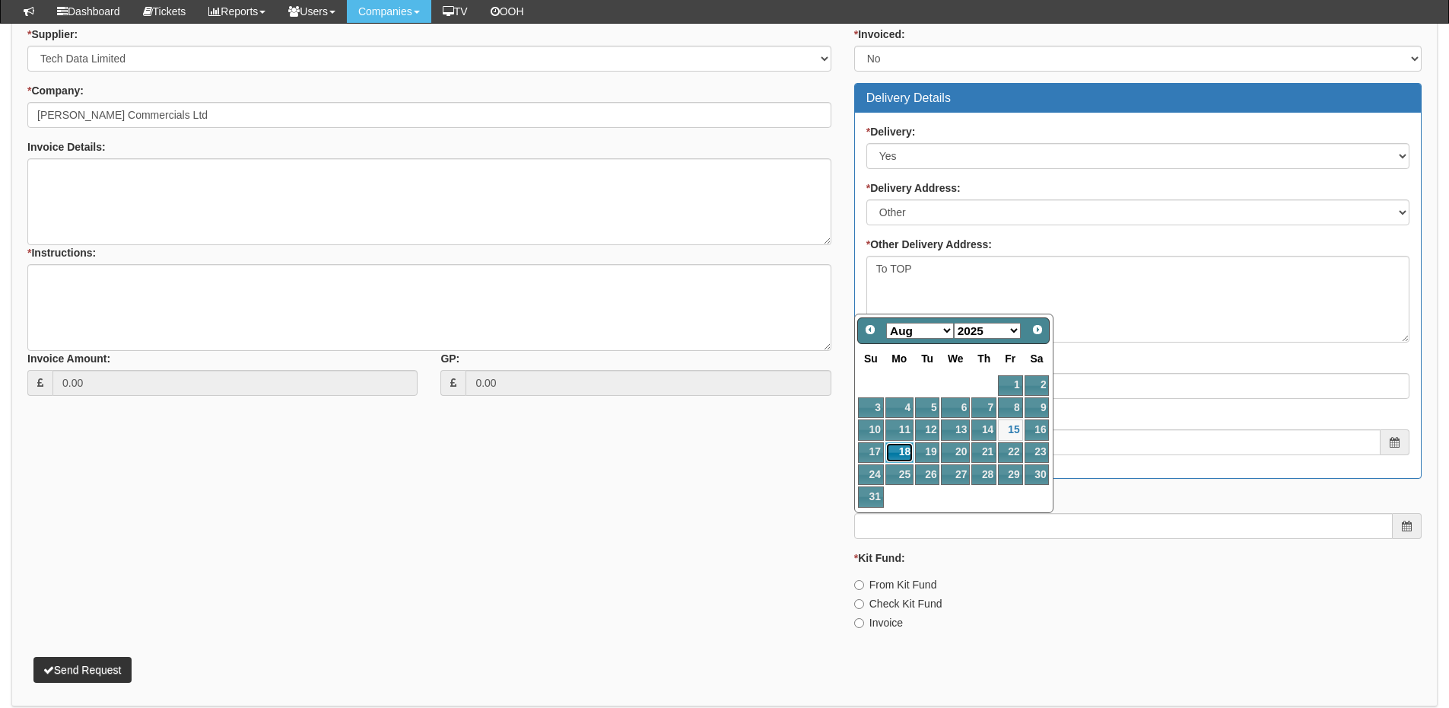
click at [905, 452] on link "18" at bounding box center [900, 452] width 28 height 21
type input "2025-08-18"
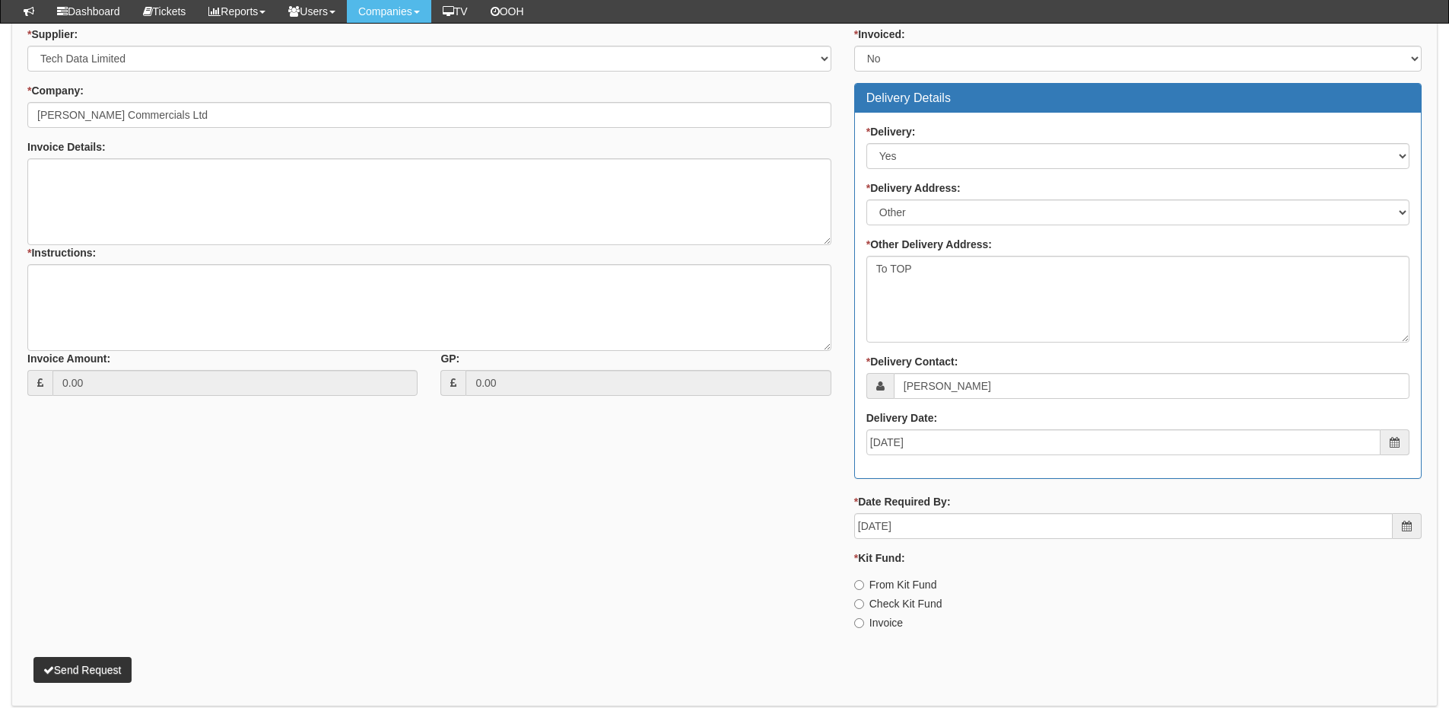
click at [889, 621] on label "Invoice" at bounding box center [878, 622] width 49 height 15
click at [864, 590] on input "Invoice" at bounding box center [859, 585] width 10 height 10
radio input "true"
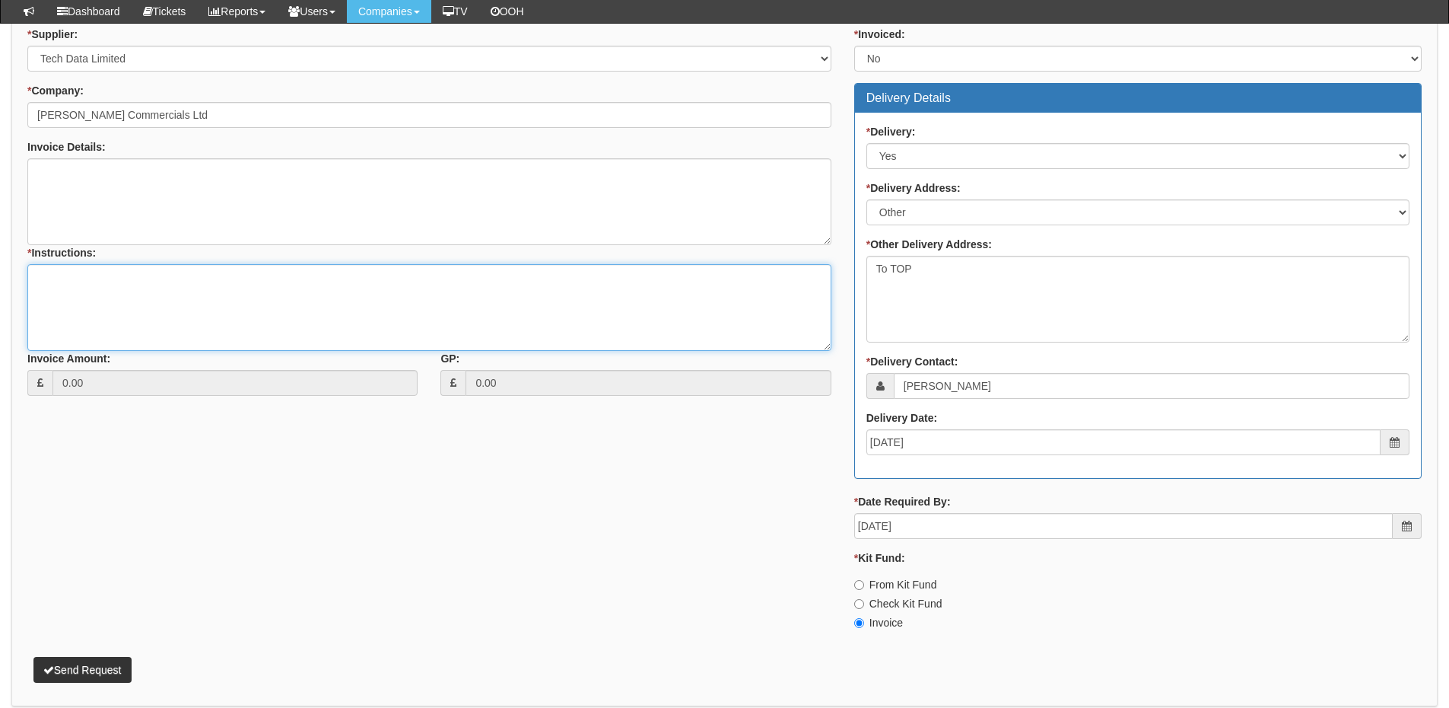
click at [244, 325] on textarea "* Instructions:" at bounding box center [429, 307] width 804 height 87
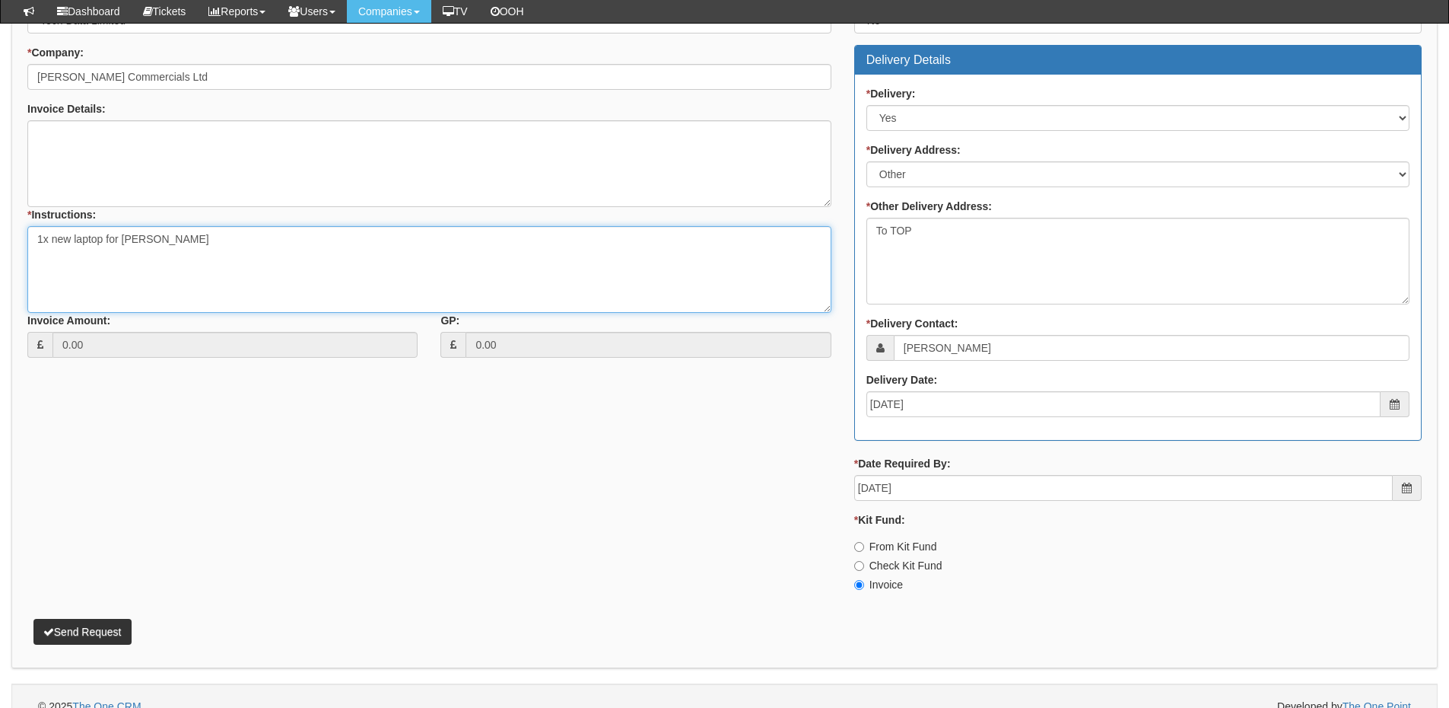
scroll to position [668, 0]
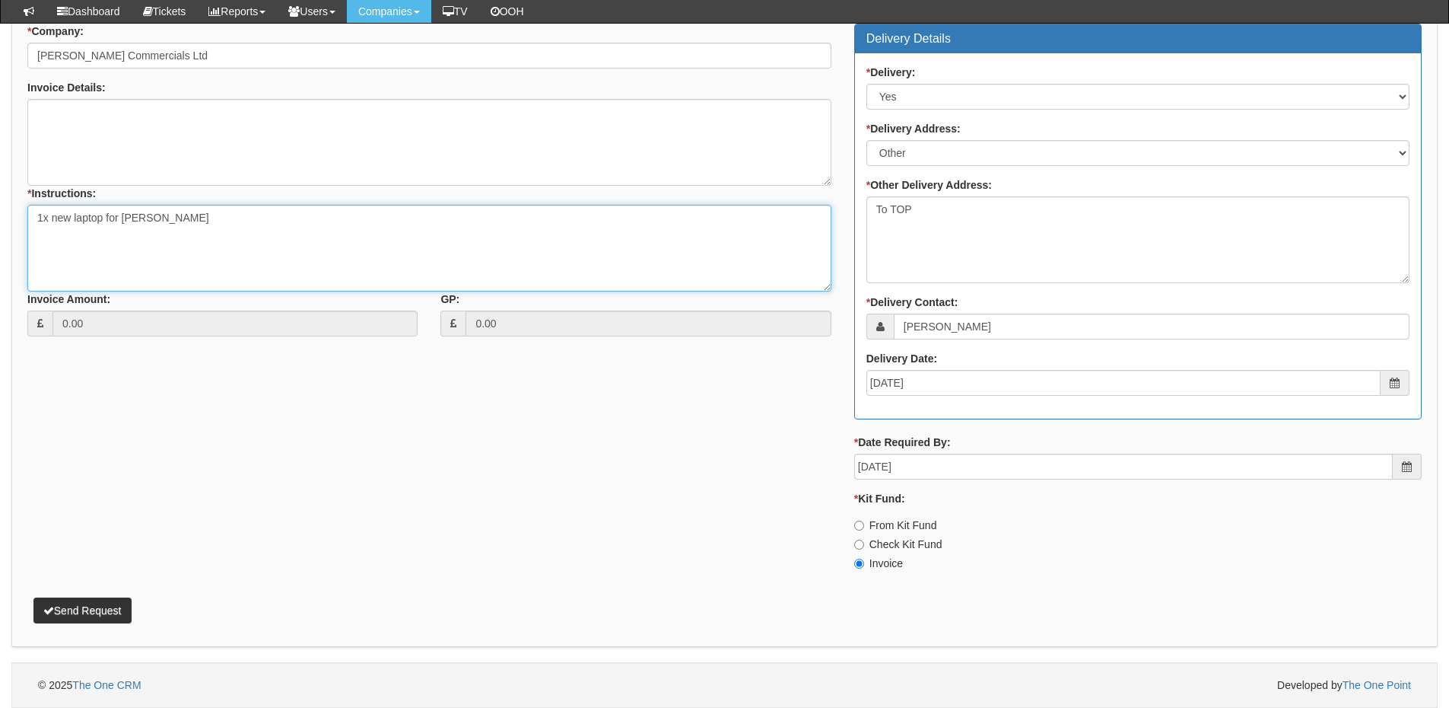
type textarea "1x new laptop for James Swaby"
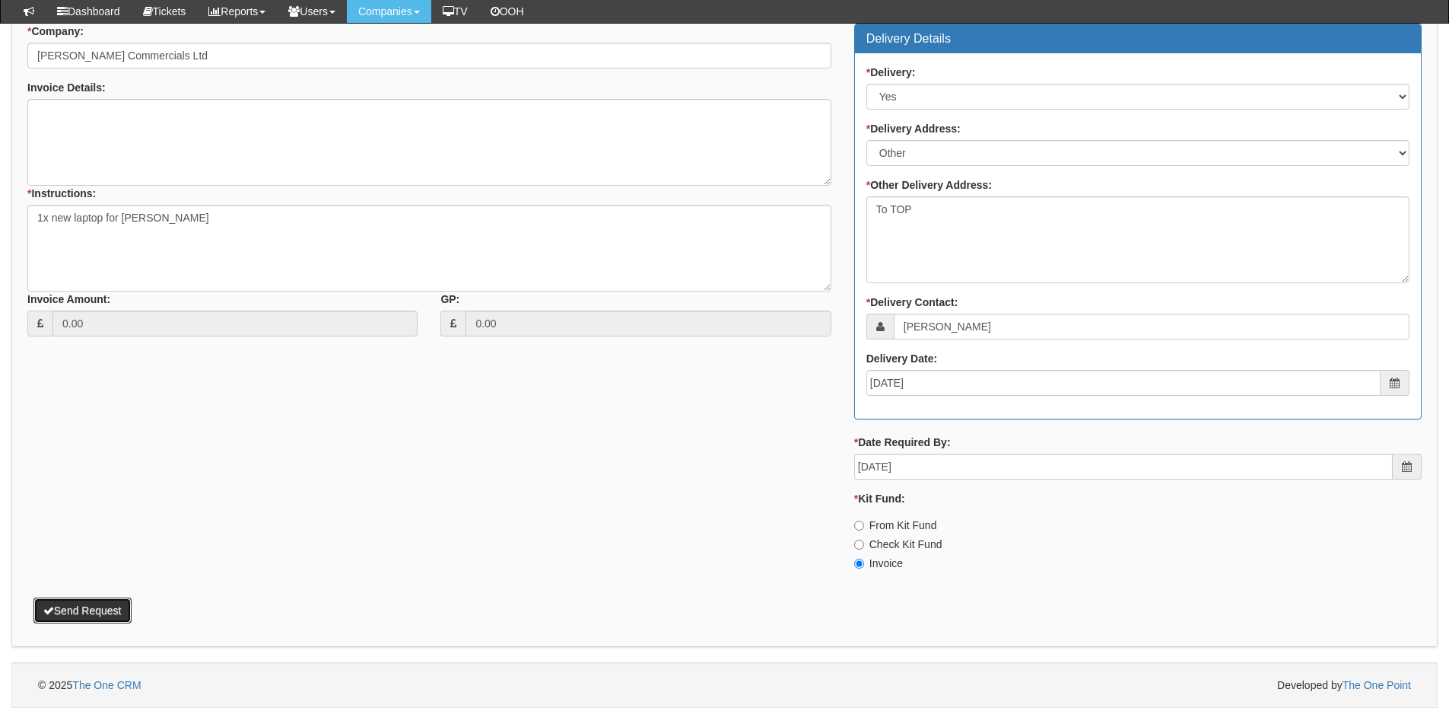
click at [91, 607] on button "Send Request" at bounding box center [82, 610] width 98 height 26
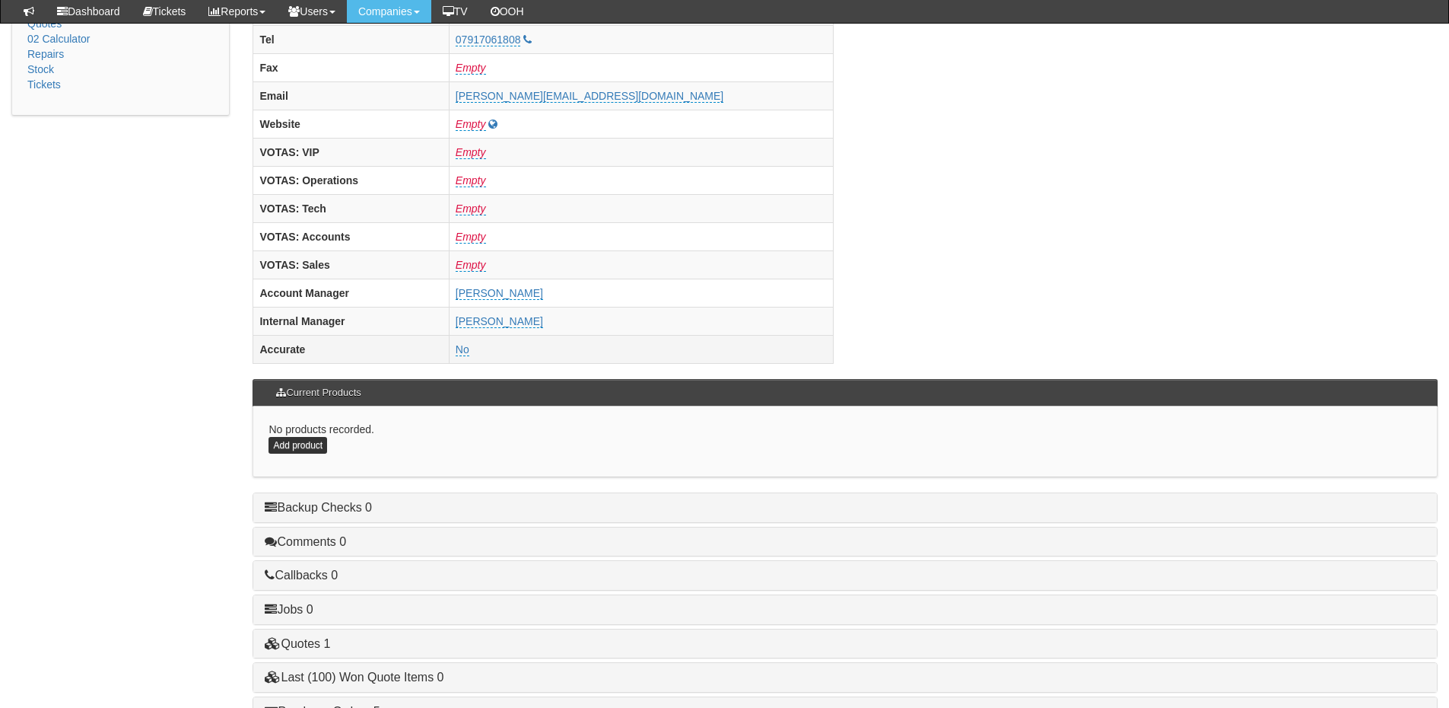
scroll to position [609, 0]
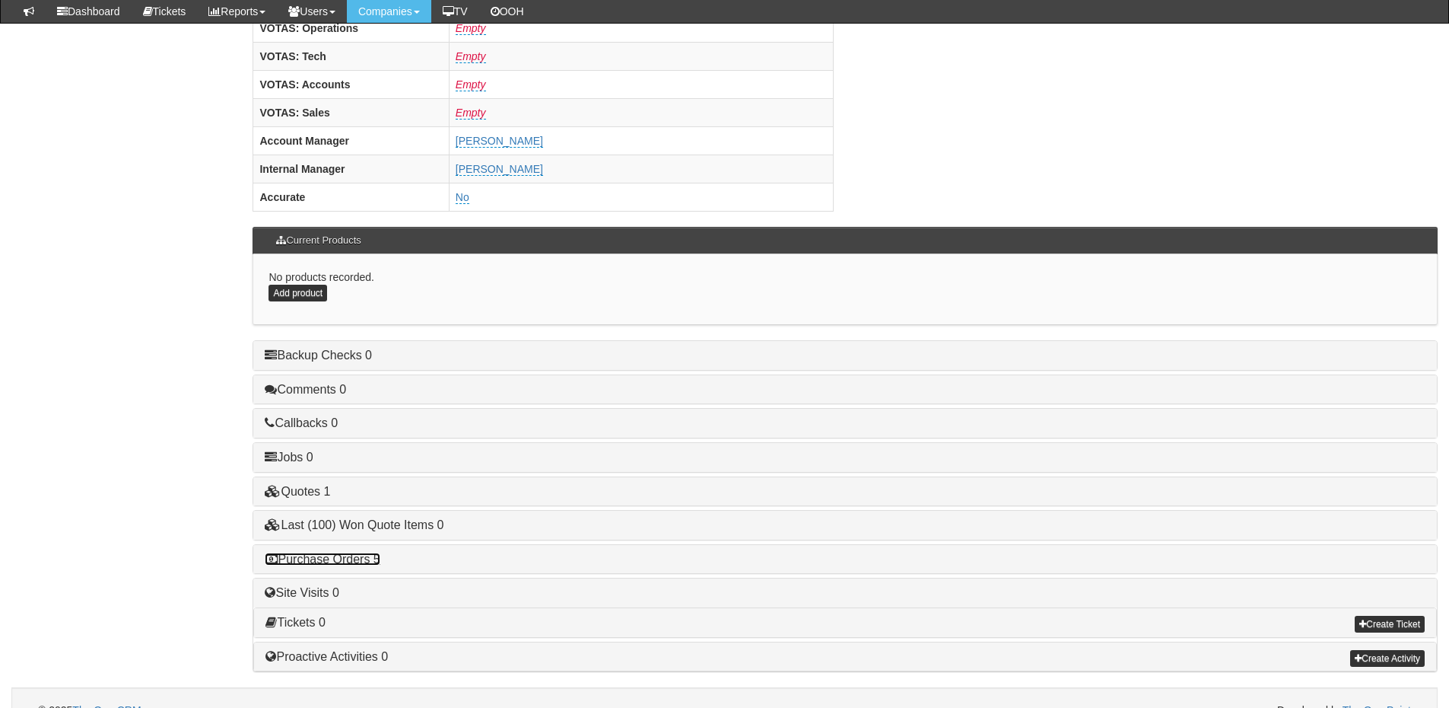
click at [371, 554] on link "Purchase Orders 5" at bounding box center [322, 558] width 115 height 13
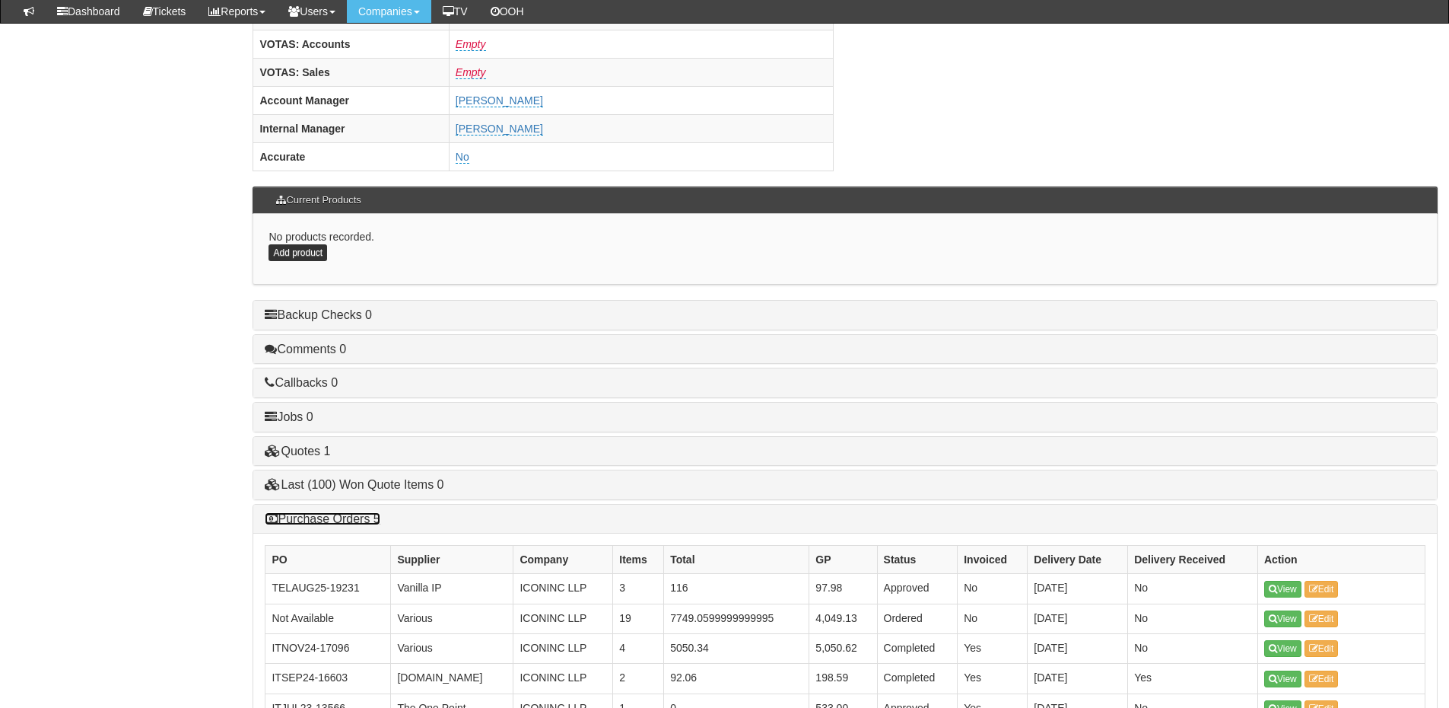
scroll to position [761, 0]
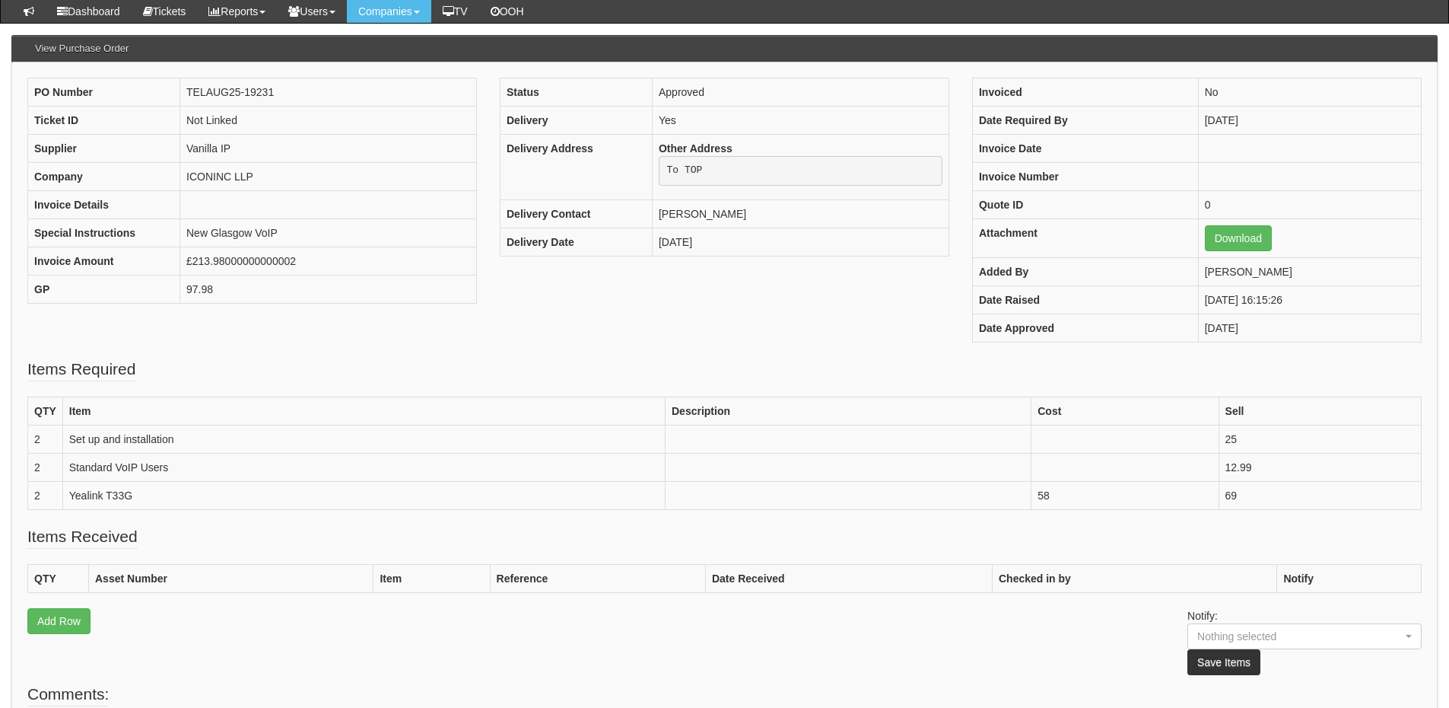
scroll to position [152, 0]
